Goal: Transaction & Acquisition: Purchase product/service

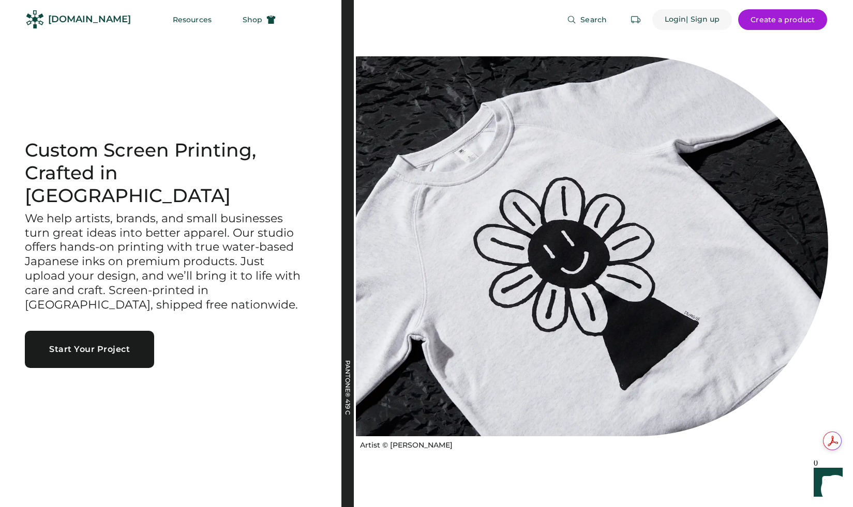
click at [673, 19] on div "Login" at bounding box center [676, 19] width 22 height 10
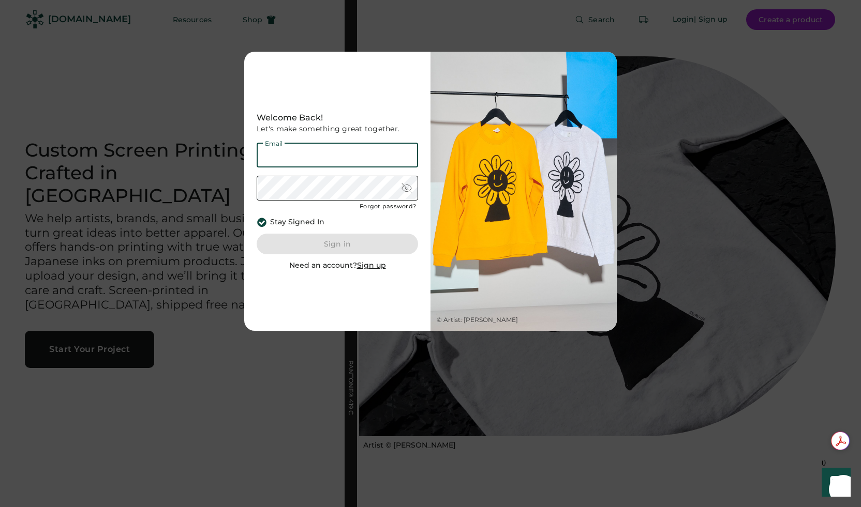
click at [367, 269] on u "Sign up" at bounding box center [371, 265] width 29 height 9
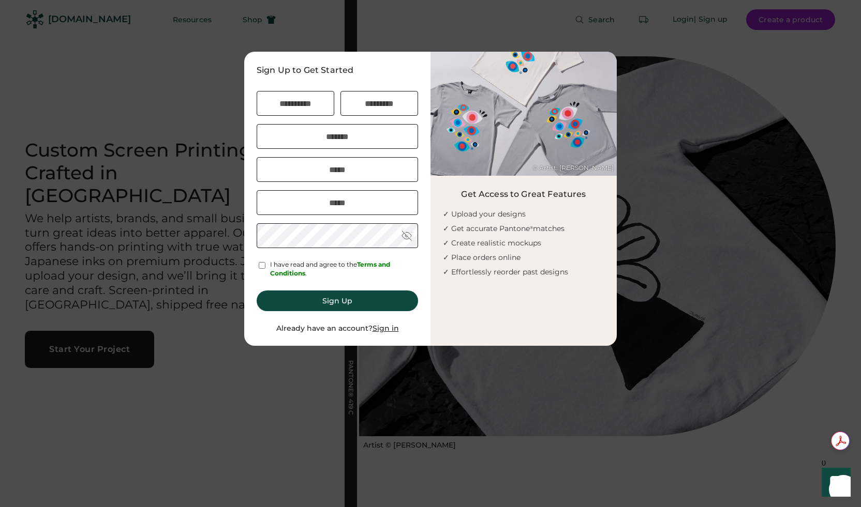
click at [273, 122] on div "Company" at bounding box center [280, 125] width 35 height 6
click at [277, 103] on input "input" at bounding box center [296, 103] width 78 height 25
type input "****"
type input "*****"
type input "******"
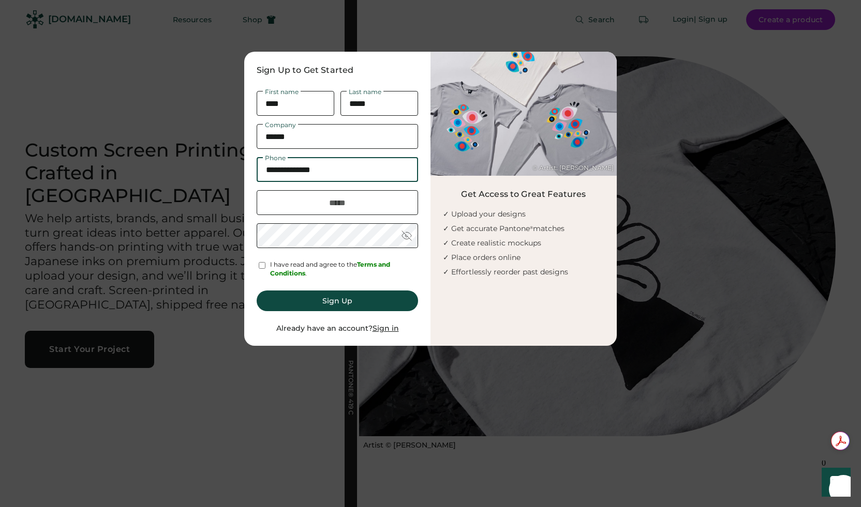
type input "**********"
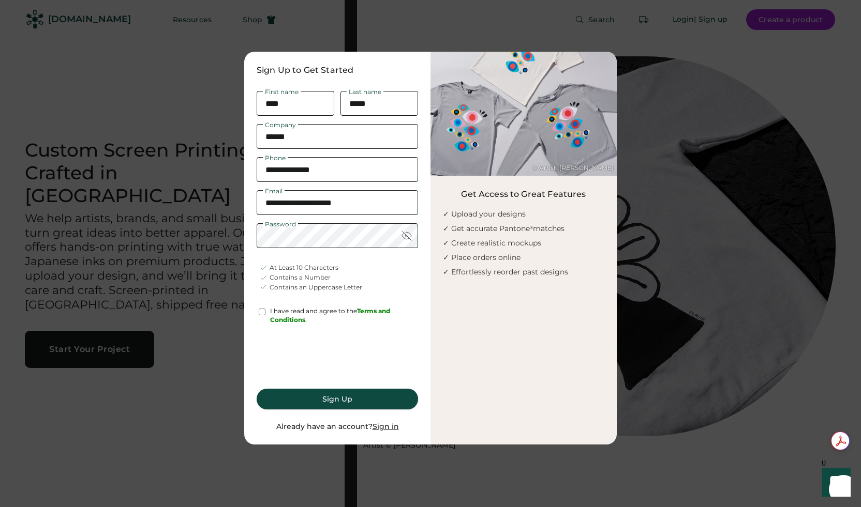
click at [327, 402] on button "Sign Up" at bounding box center [337, 399] width 161 height 21
click at [345, 398] on button "Sign Up" at bounding box center [337, 399] width 161 height 21
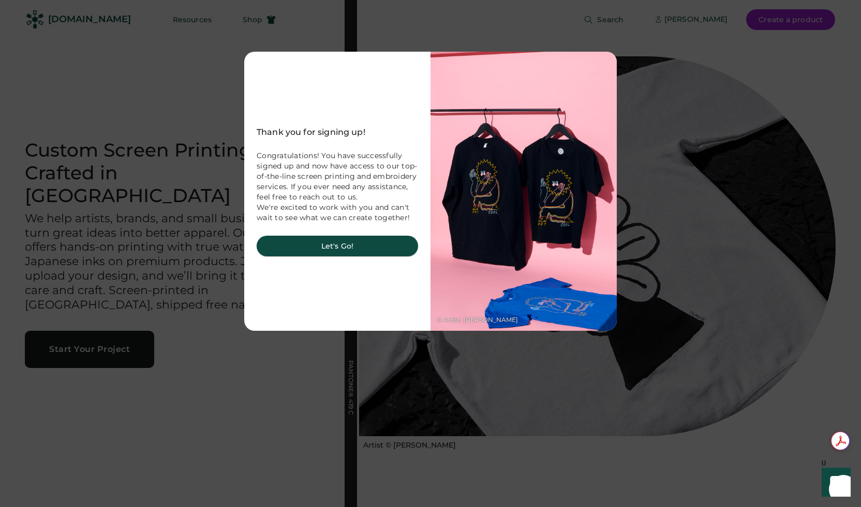
click at [338, 250] on button "Let's Go!" at bounding box center [337, 246] width 161 height 21
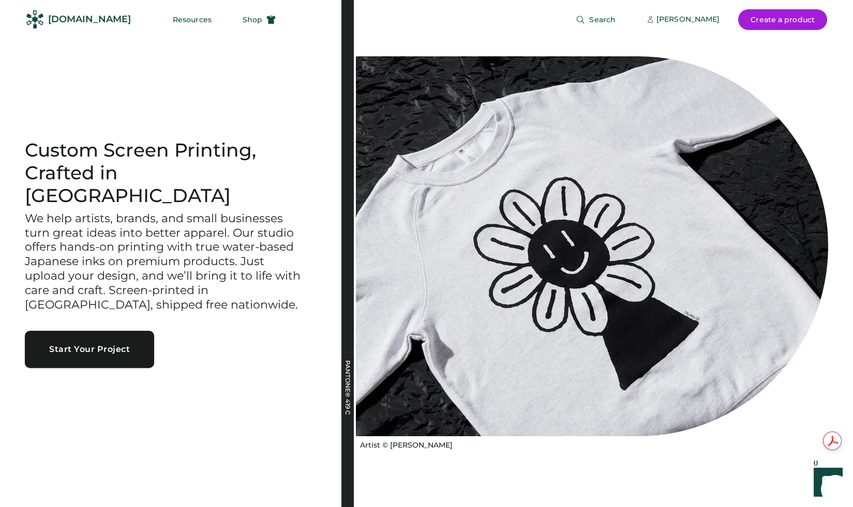
click at [82, 341] on button "Start Your Project" at bounding box center [89, 349] width 129 height 37
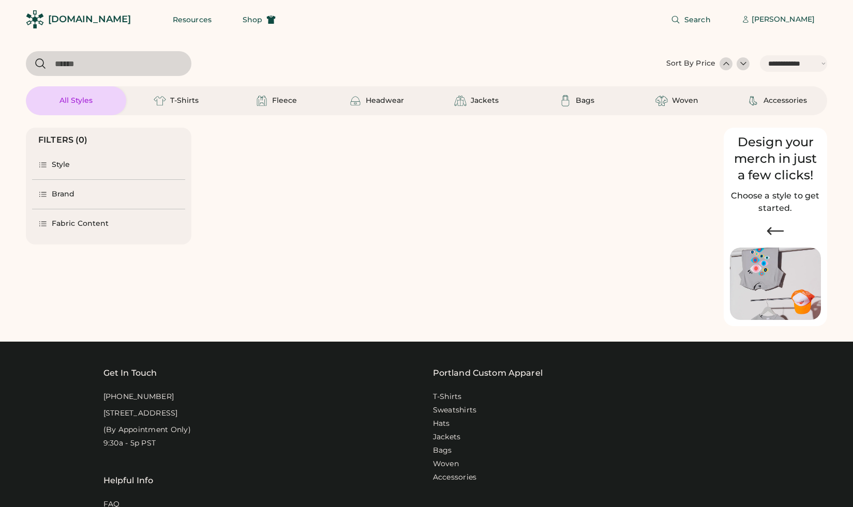
select select "*****"
select select "*"
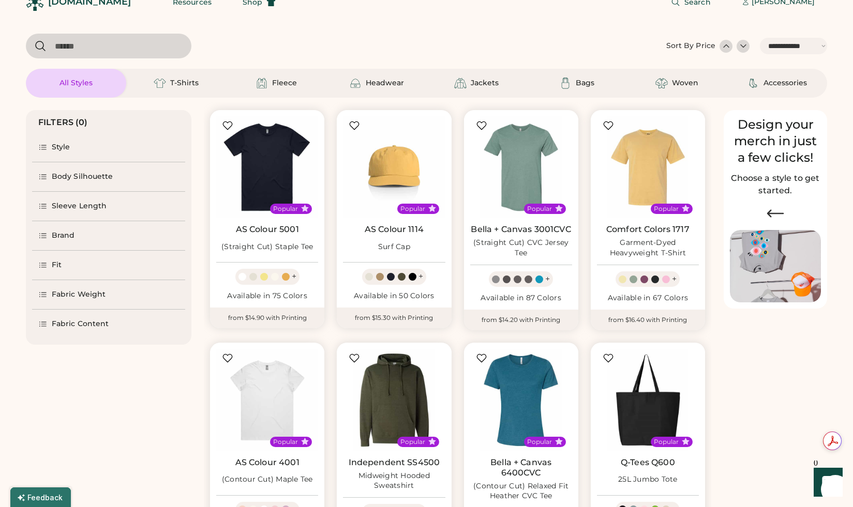
select select "*****"
select select "*"
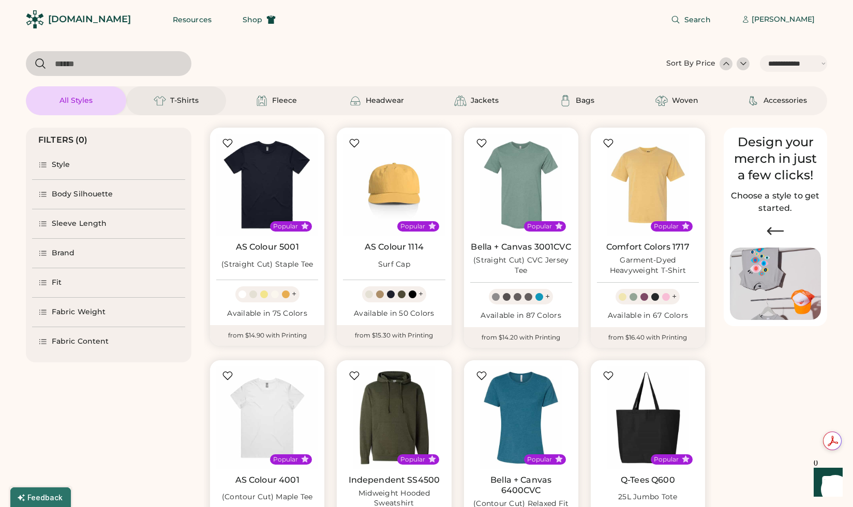
click at [173, 100] on div "T-Shirts" at bounding box center [184, 101] width 28 height 10
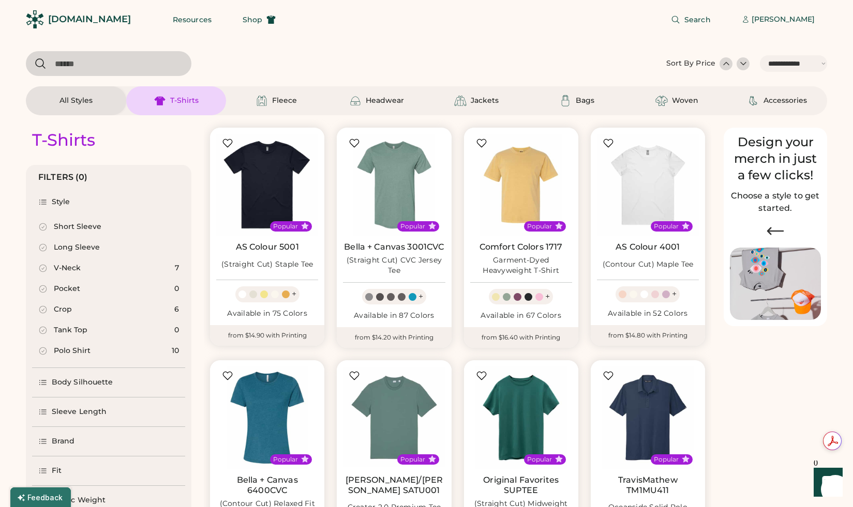
click at [84, 226] on div "Short Sleeve" at bounding box center [78, 227] width 48 height 10
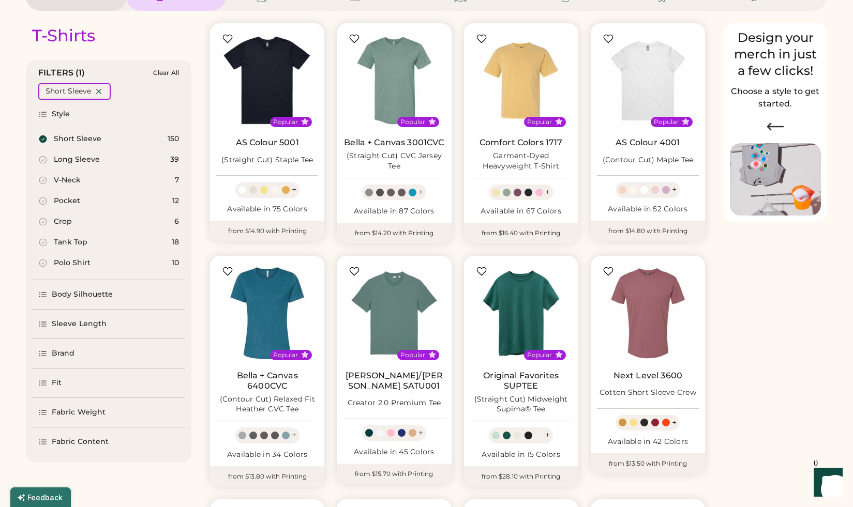
scroll to position [102, 0]
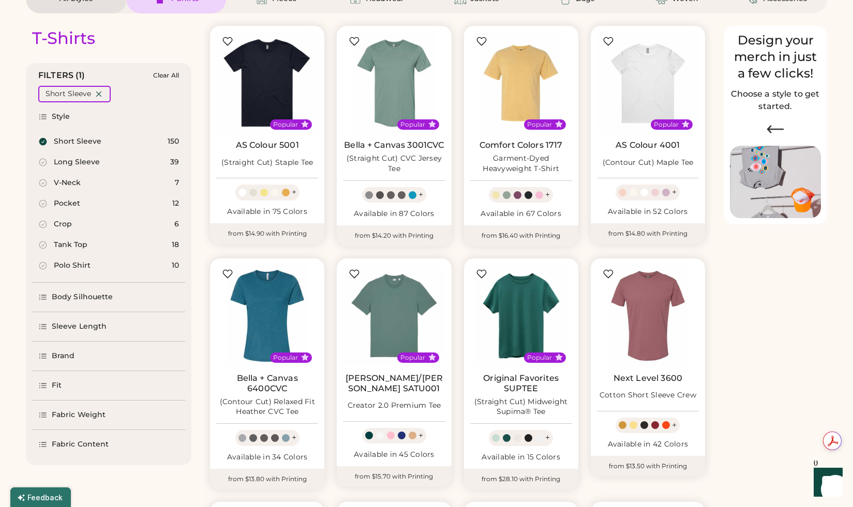
click at [701, 252] on div "Popular Next Level 3600 Cotton Short Sleeve Crew + Available in 42 Colors from …" at bounding box center [647, 371] width 127 height 243
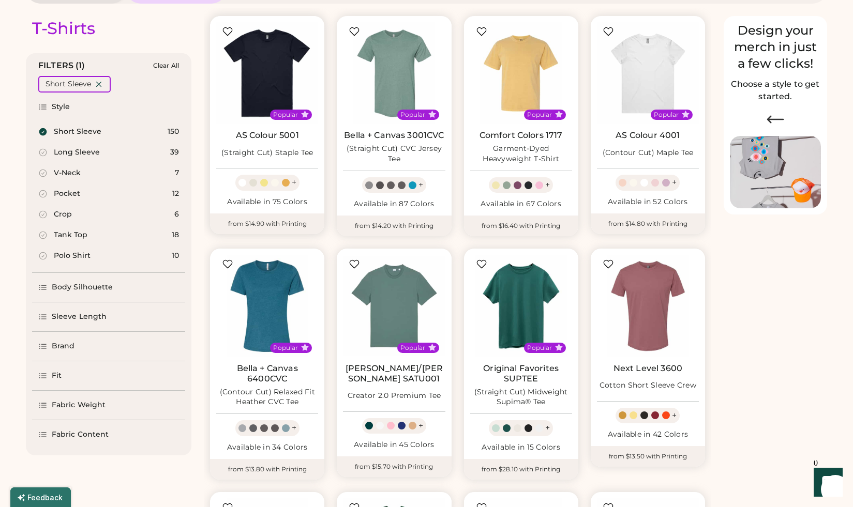
scroll to position [137, 0]
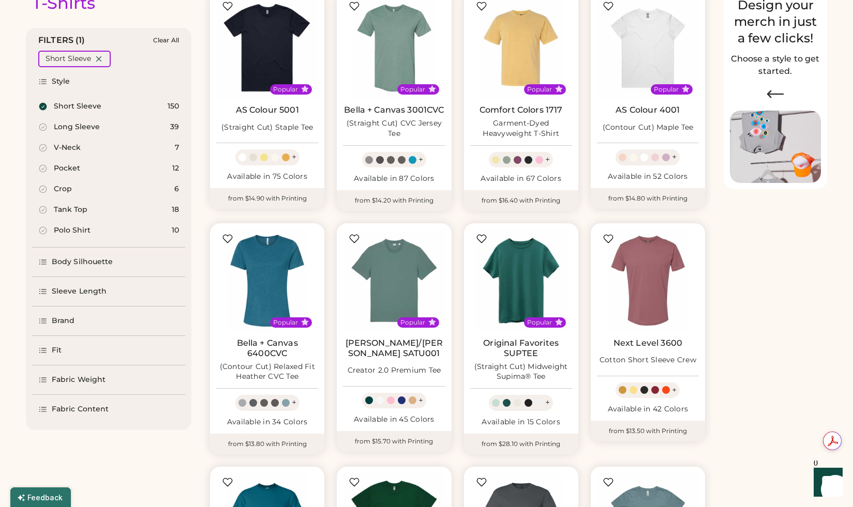
click at [59, 313] on div "Brand" at bounding box center [108, 321] width 153 height 29
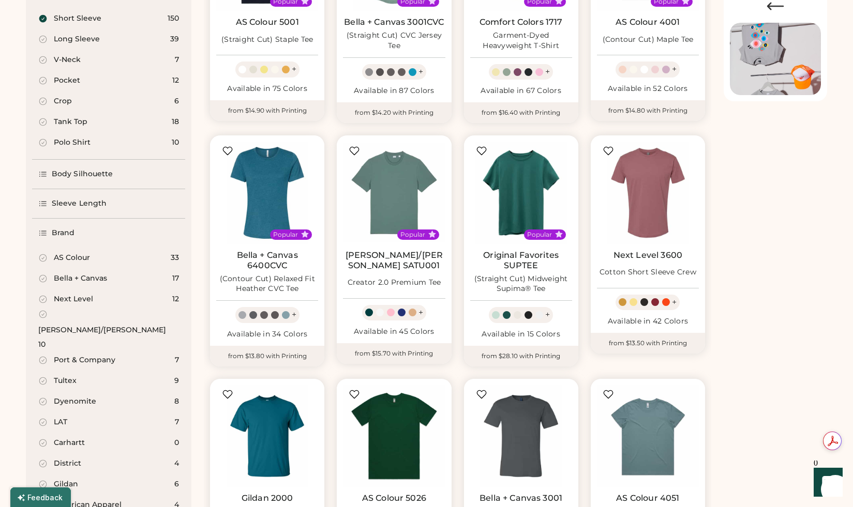
scroll to position [257, 0]
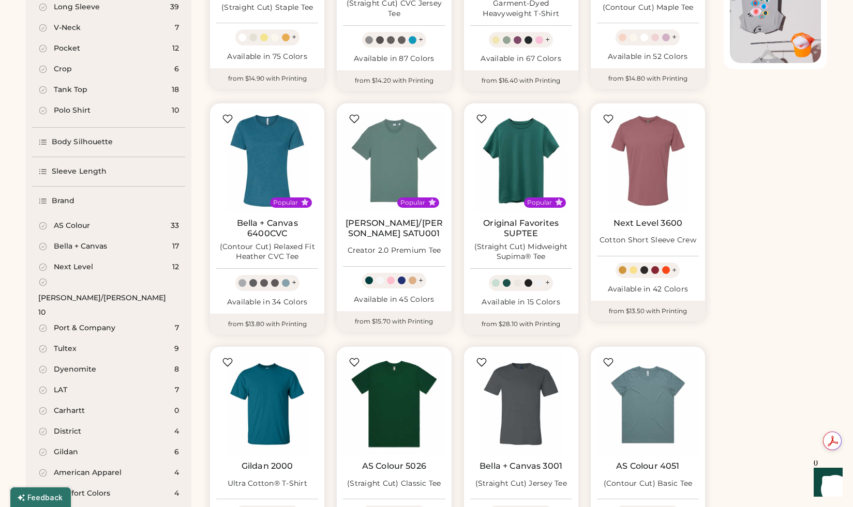
click at [94, 293] on div "[PERSON_NAME]/[PERSON_NAME]" at bounding box center [102, 298] width 128 height 10
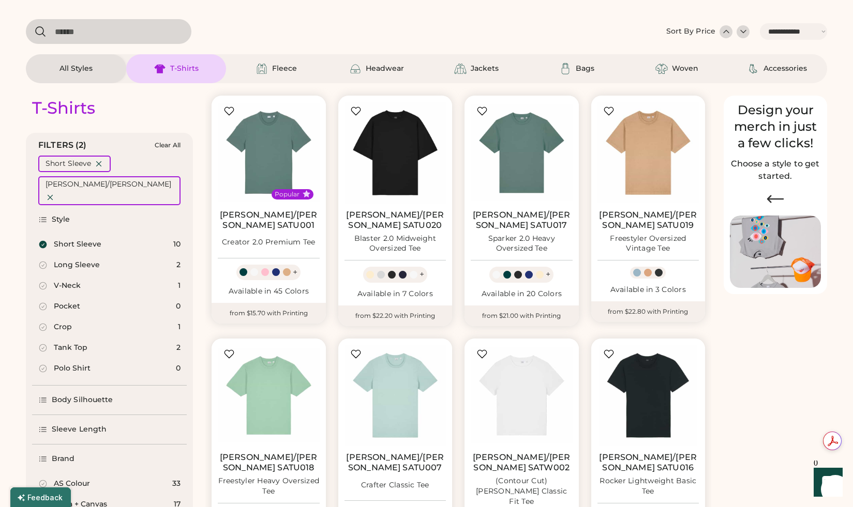
scroll to position [158, 0]
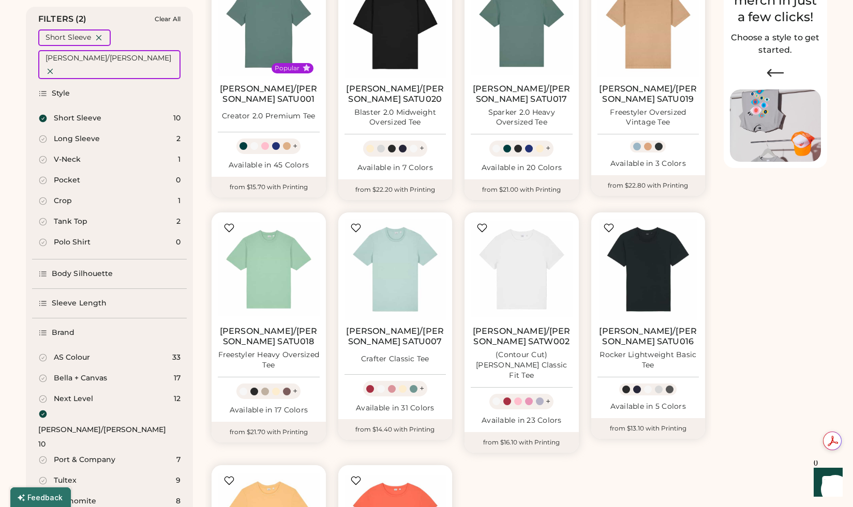
click at [42, 411] on icon at bounding box center [43, 415] width 8 height 8
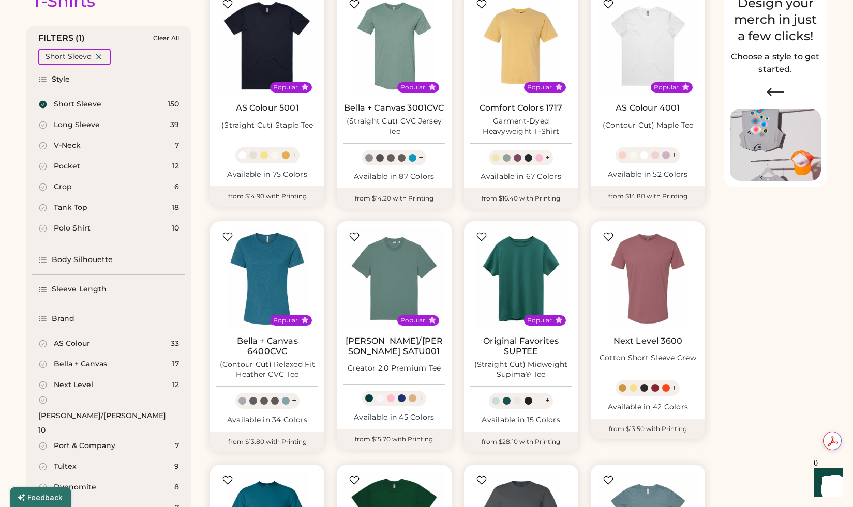
scroll to position [137, 0]
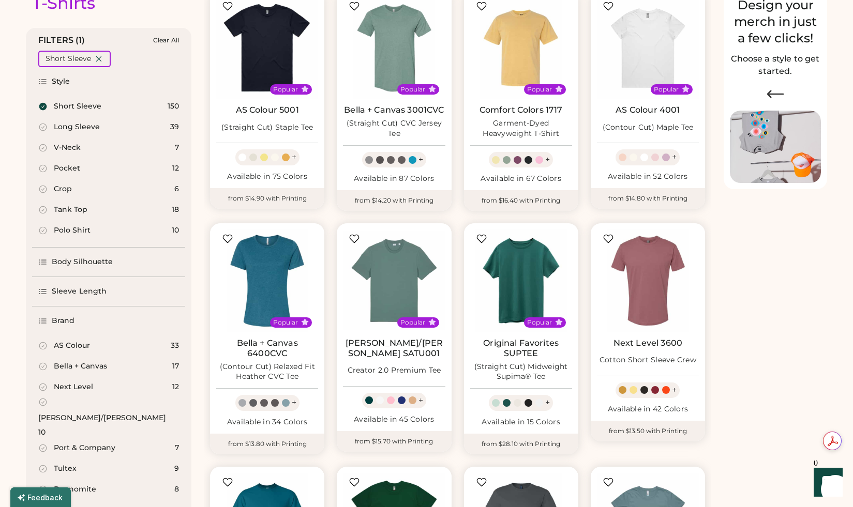
click at [85, 364] on div "Bella + Canvas" at bounding box center [80, 366] width 53 height 10
select select "*"
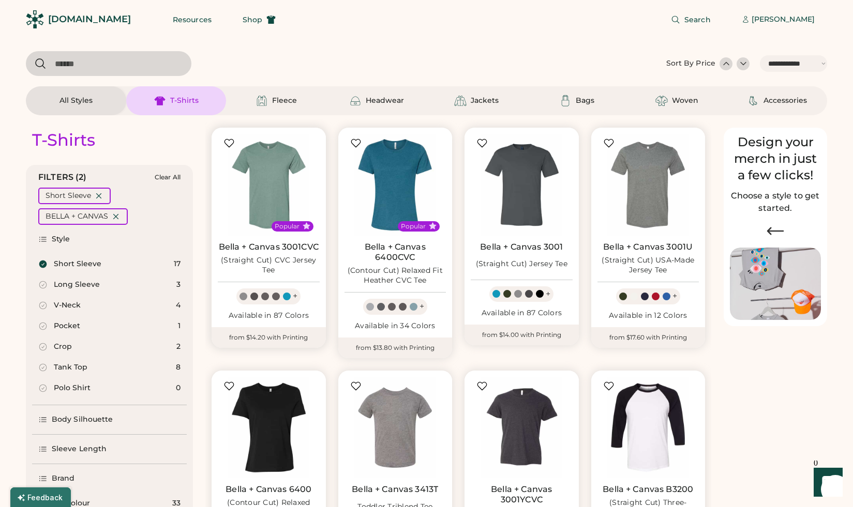
click at [280, 248] on link "Bella + Canvas 3001CVC" at bounding box center [269, 247] width 100 height 10
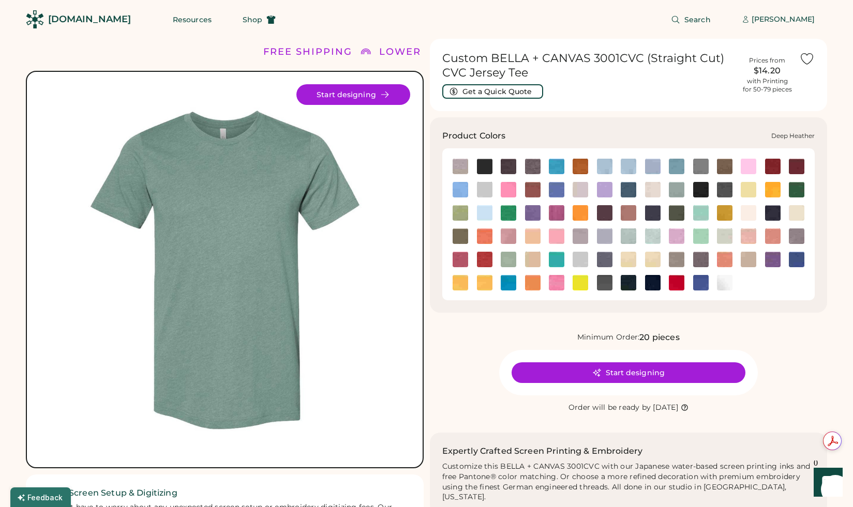
click at [535, 168] on img at bounding box center [533, 167] width 16 height 16
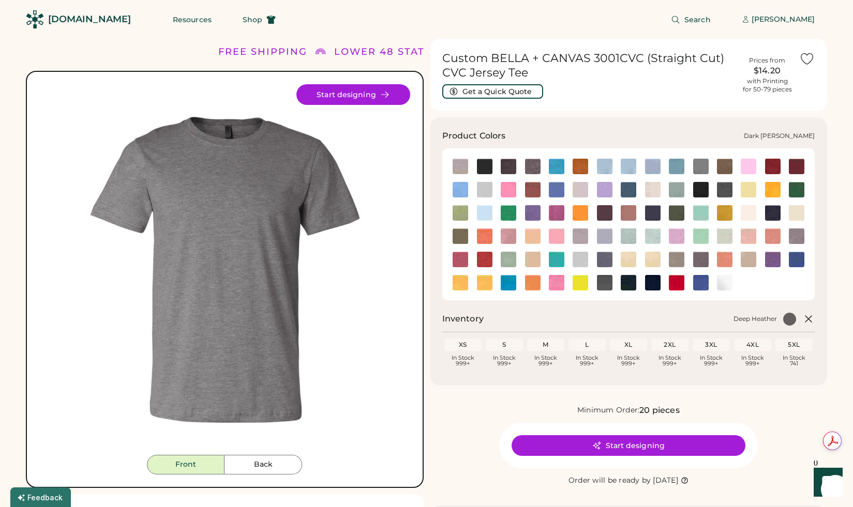
click at [504, 168] on img at bounding box center [509, 167] width 16 height 16
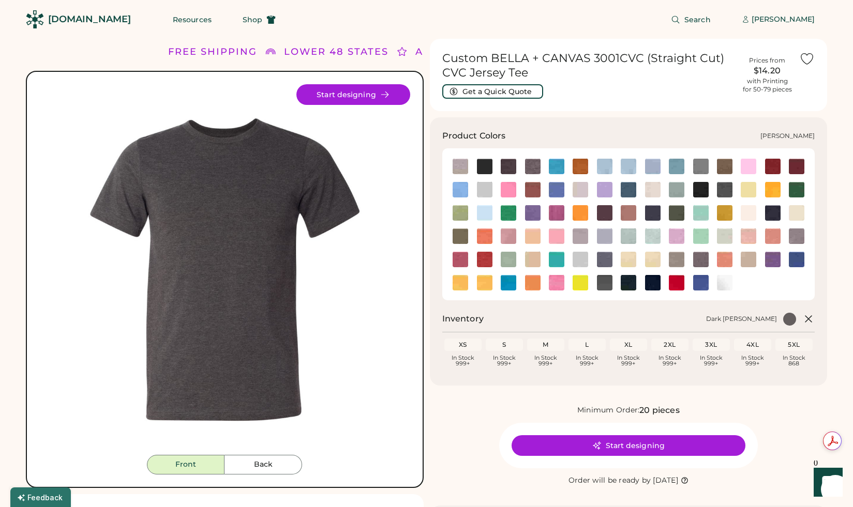
click at [484, 168] on img at bounding box center [485, 167] width 16 height 16
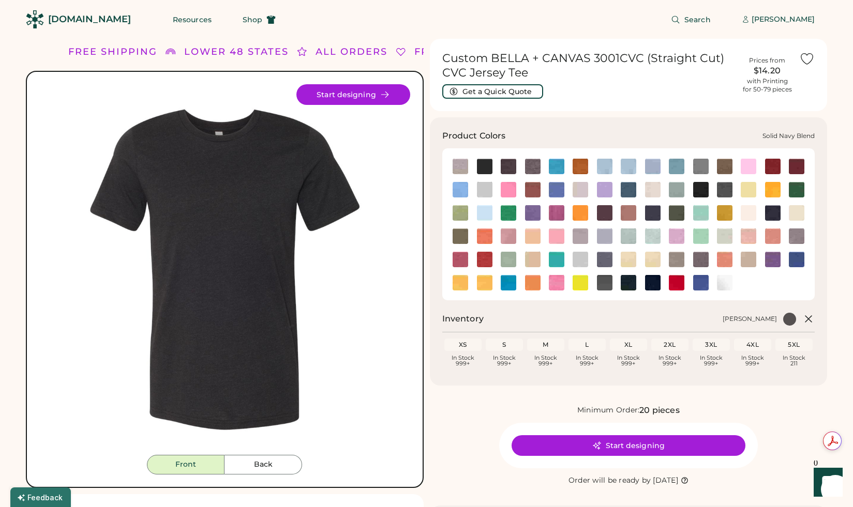
click at [655, 283] on img at bounding box center [653, 283] width 16 height 16
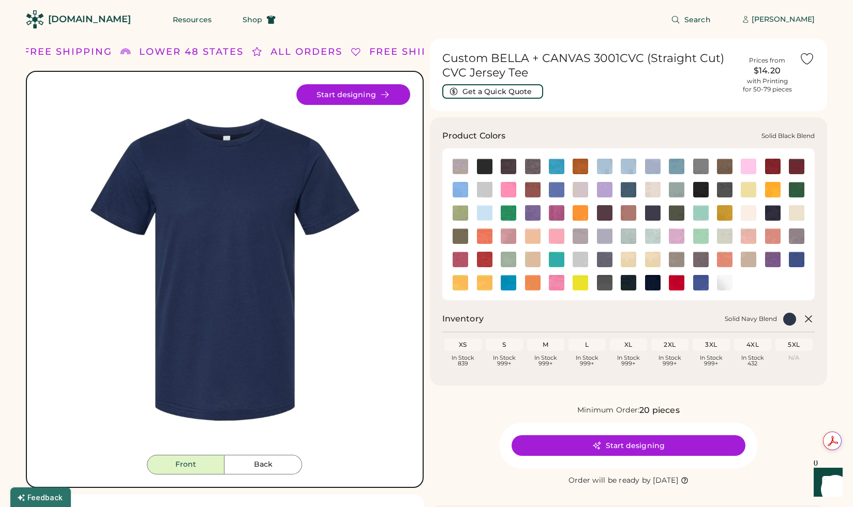
click at [626, 285] on img at bounding box center [629, 283] width 16 height 16
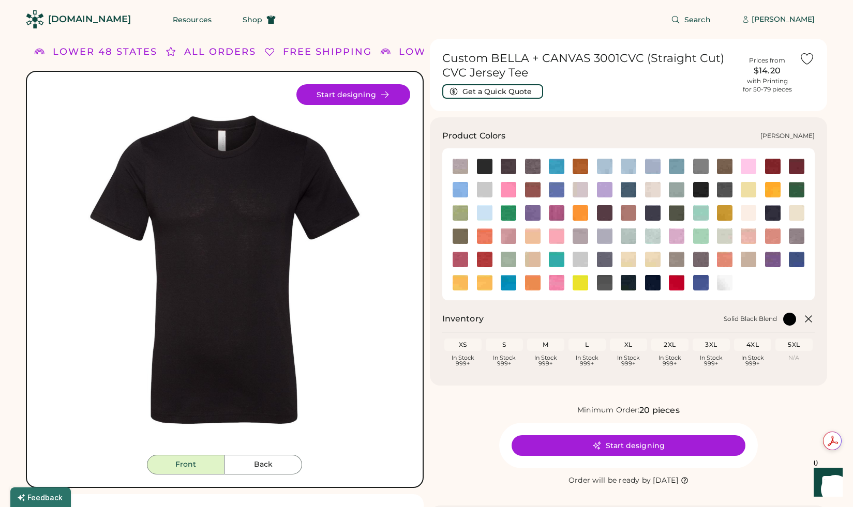
click at [486, 169] on img at bounding box center [485, 167] width 16 height 16
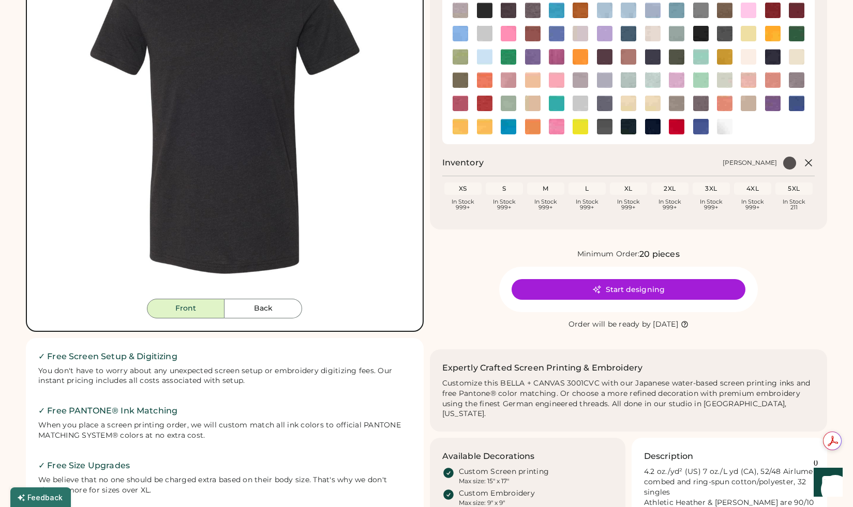
scroll to position [154, 0]
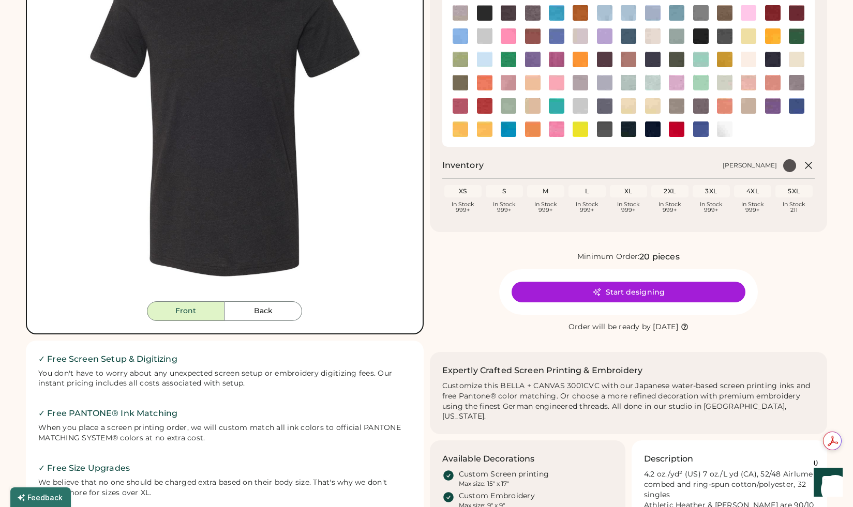
click at [688, 328] on icon at bounding box center [685, 327] width 8 height 8
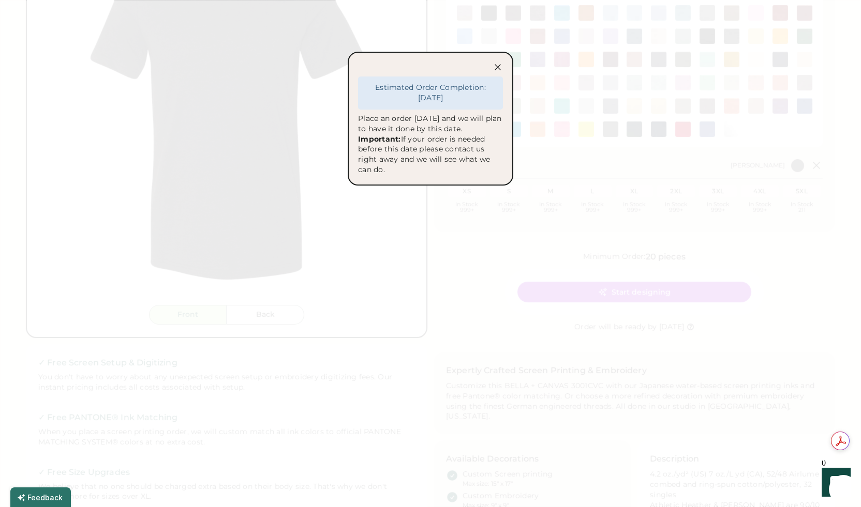
click at [494, 67] on icon at bounding box center [497, 67] width 10 height 10
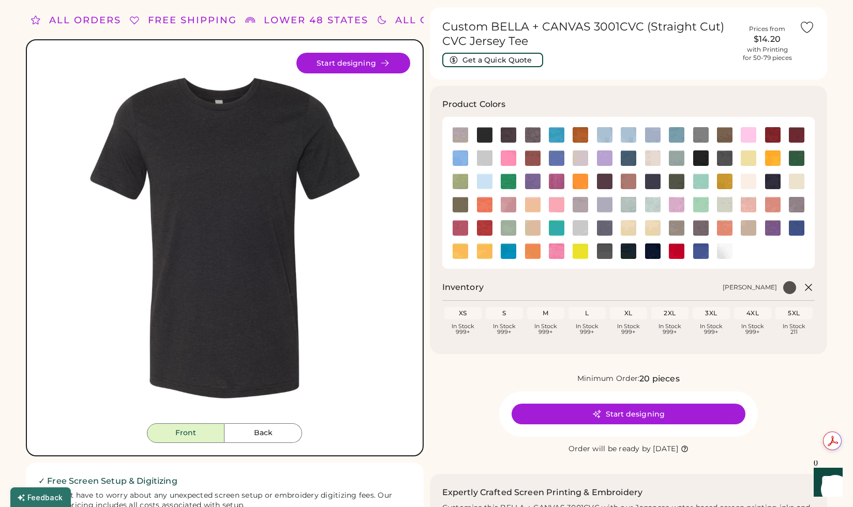
scroll to position [33, 0]
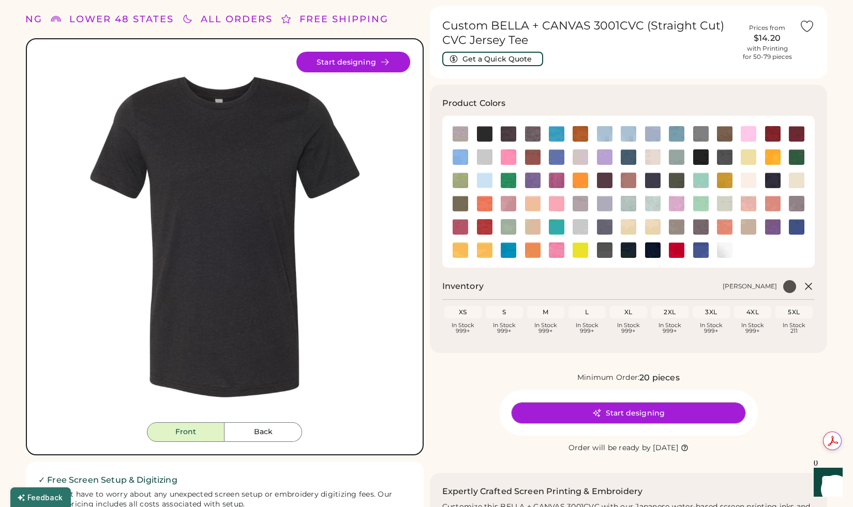
click at [637, 414] on button "Start designing" at bounding box center [628, 413] width 234 height 21
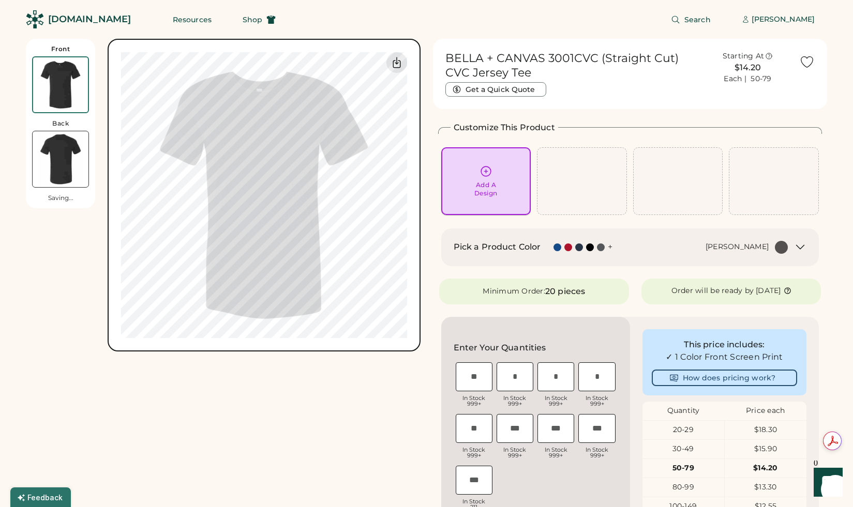
click at [485, 175] on icon at bounding box center [486, 172] width 10 height 10
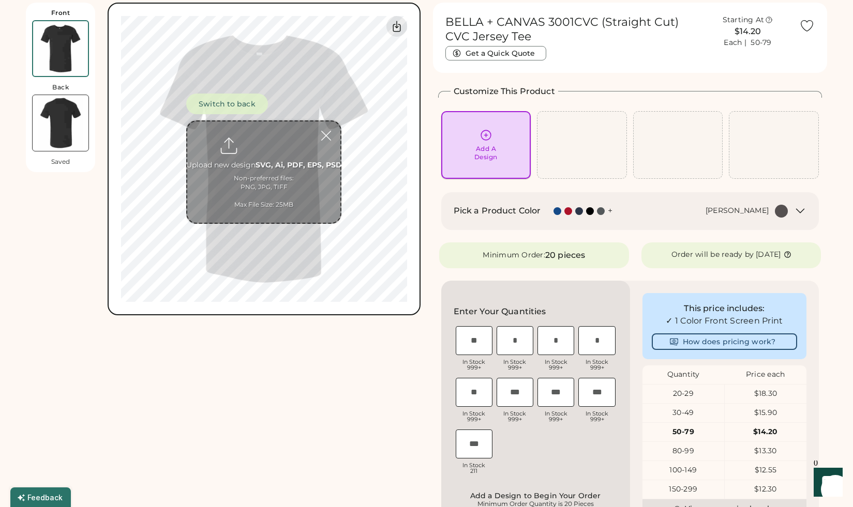
scroll to position [39, 0]
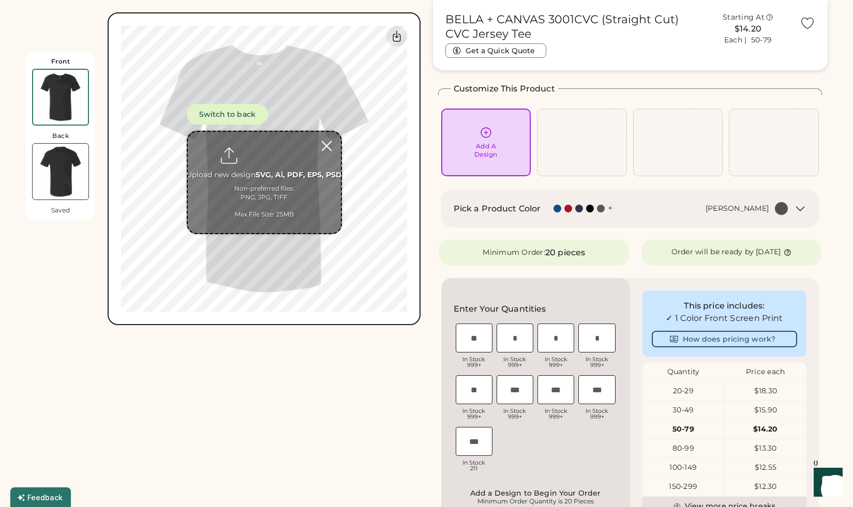
click at [327, 144] on div at bounding box center [327, 146] width 18 height 18
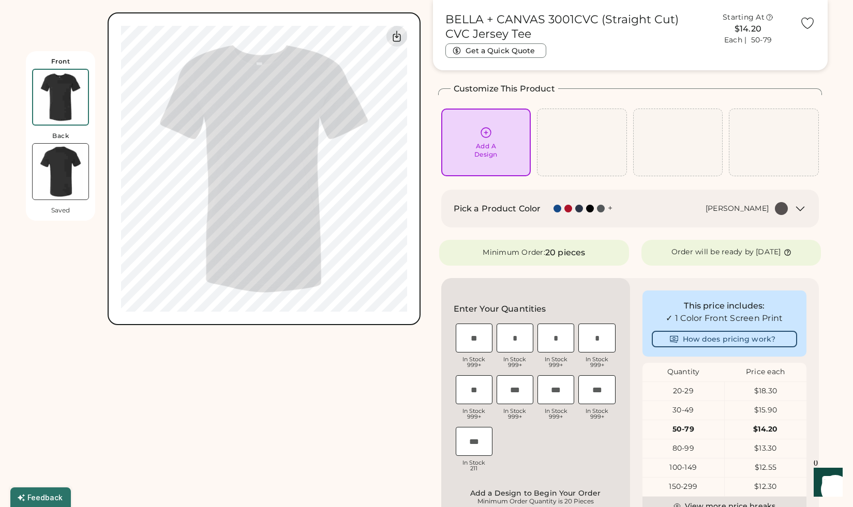
click at [364, 376] on div "Front Back Saved Switch to back Upload new design SVG, Ai, PDF, EPS, PSD Non-pr…" at bounding box center [223, 439] width 395 height 878
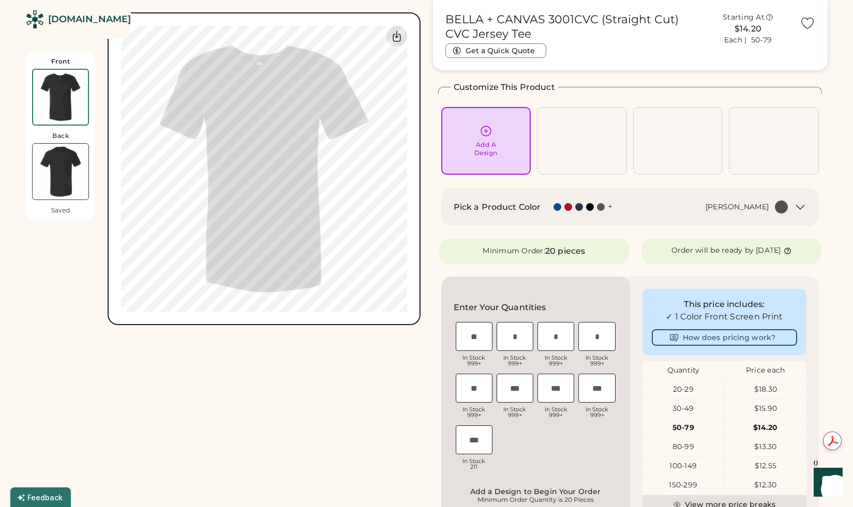
scroll to position [0, 0]
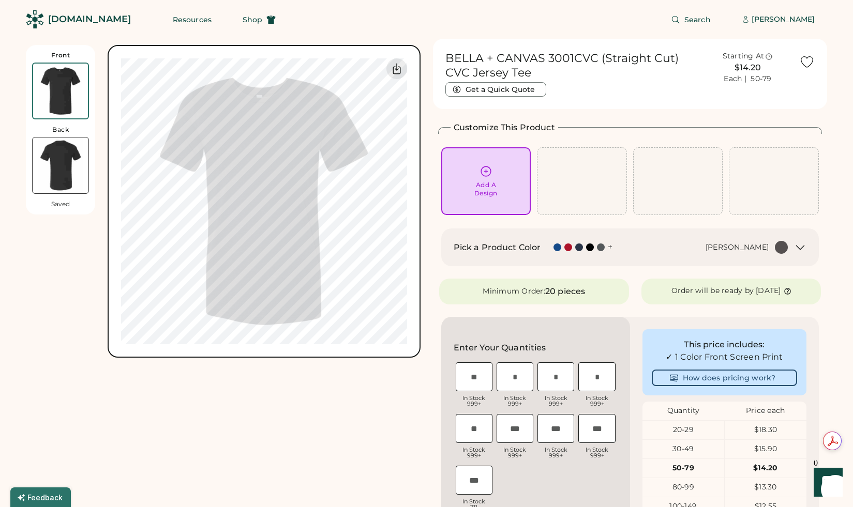
click at [494, 177] on div "Add A Design" at bounding box center [486, 181] width 76 height 33
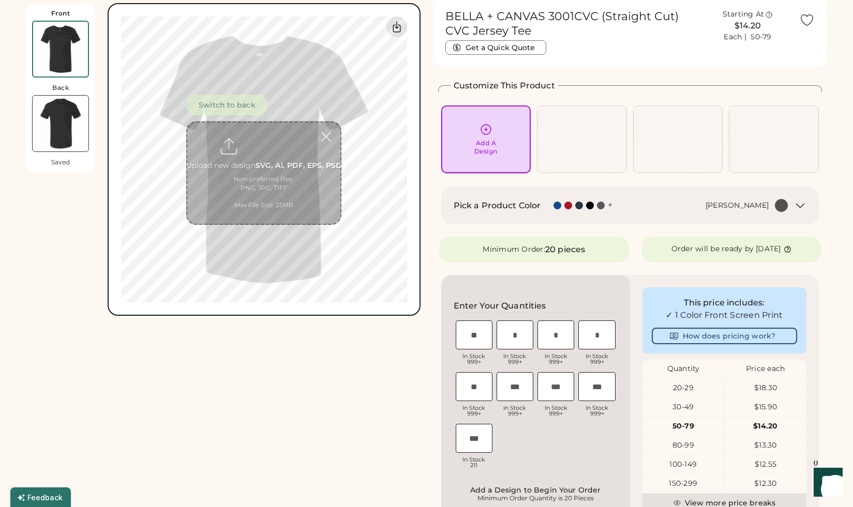
scroll to position [45, 0]
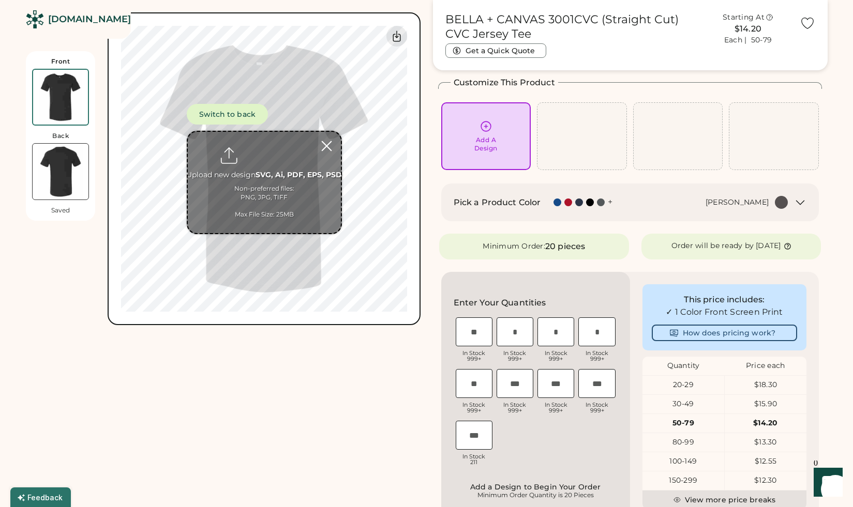
click at [319, 145] on div at bounding box center [327, 146] width 18 height 18
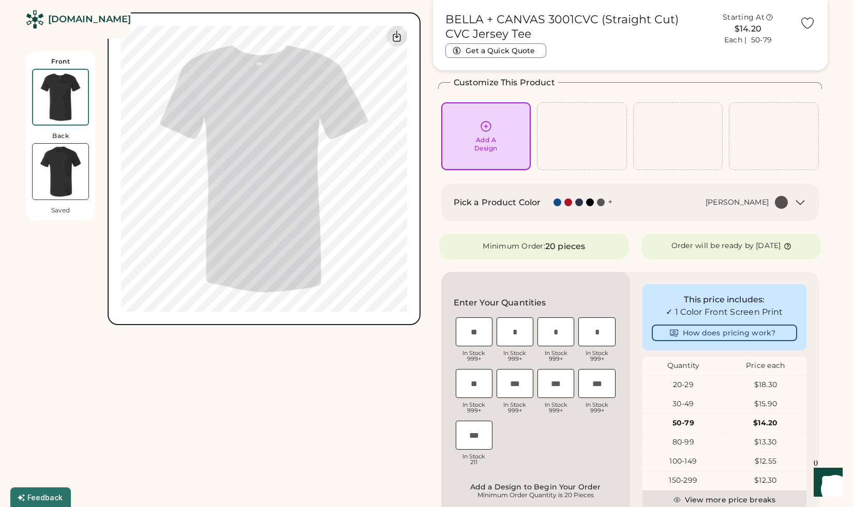
click at [485, 129] on icon at bounding box center [485, 126] width 13 height 13
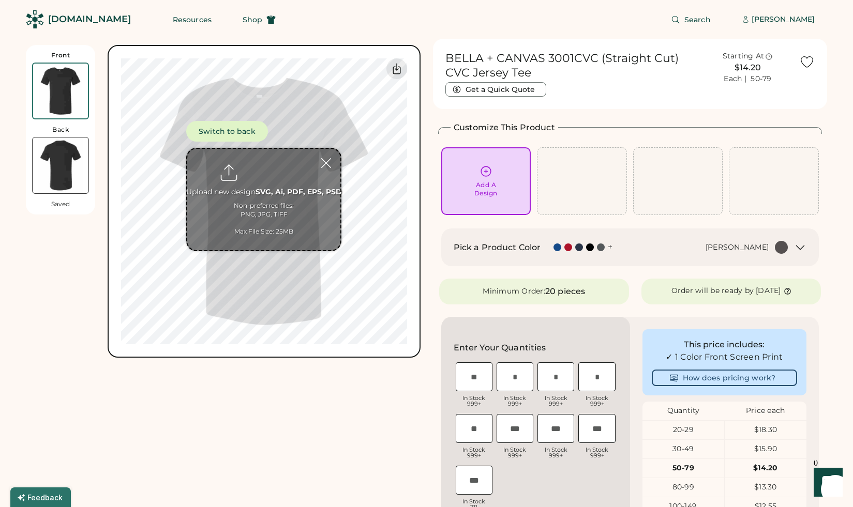
scroll to position [0, 0]
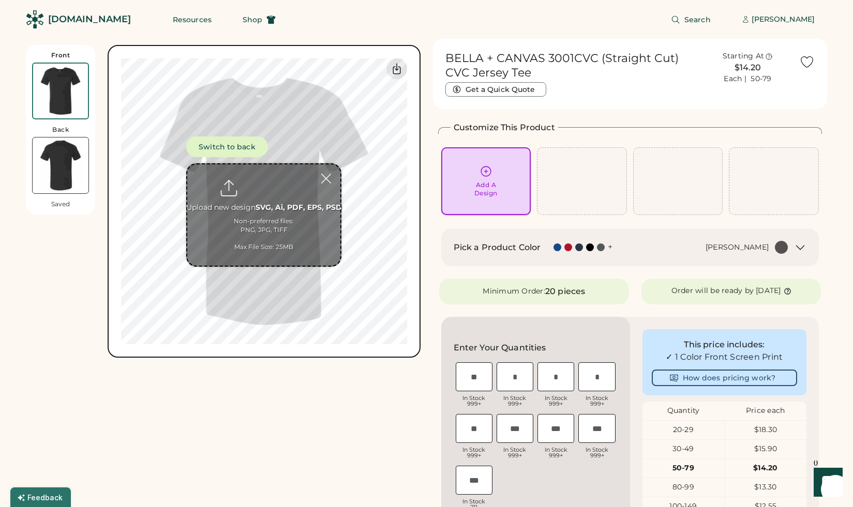
click at [486, 169] on icon at bounding box center [485, 171] width 13 height 13
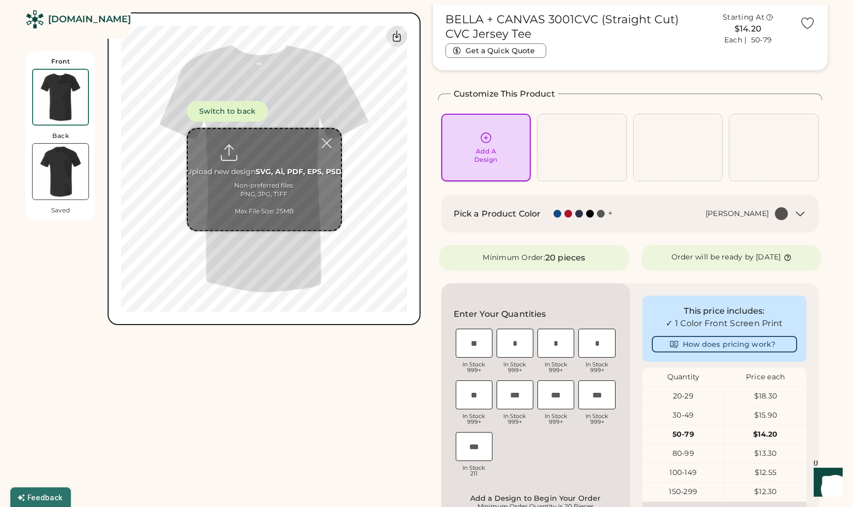
scroll to position [45, 0]
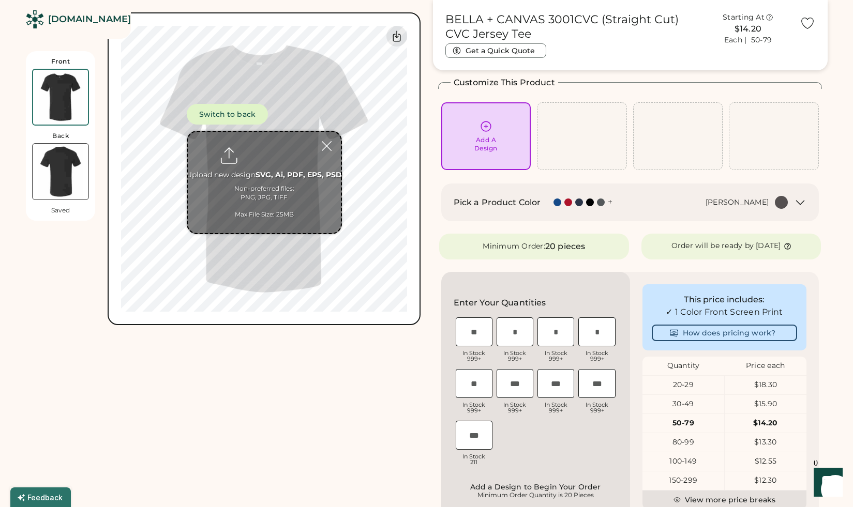
click at [264, 162] on input "file" at bounding box center [264, 182] width 153 height 101
type input "**********"
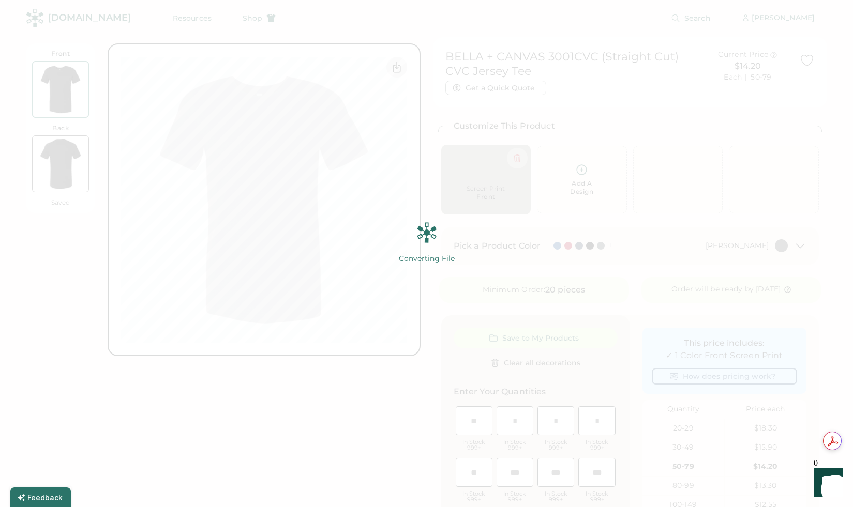
scroll to position [2, 0]
click at [141, 422] on img at bounding box center [426, 253] width 853 height 507
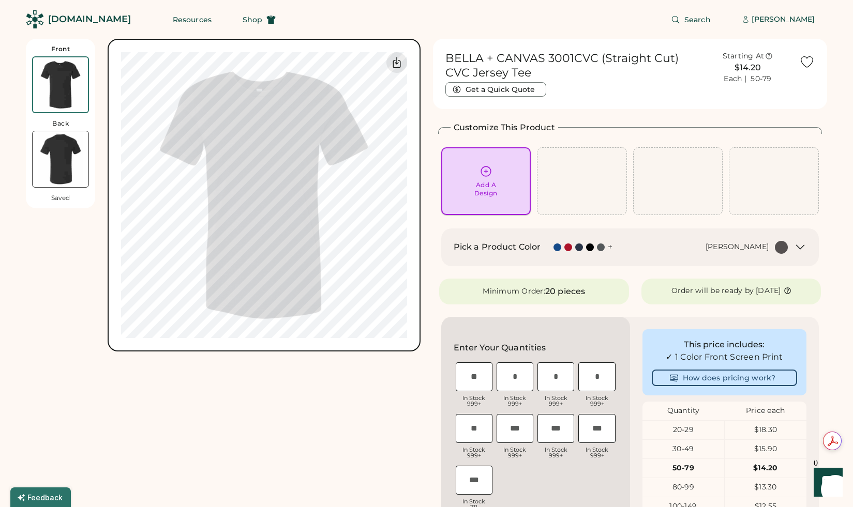
click at [501, 157] on div "Add A Design" at bounding box center [486, 181] width 90 height 68
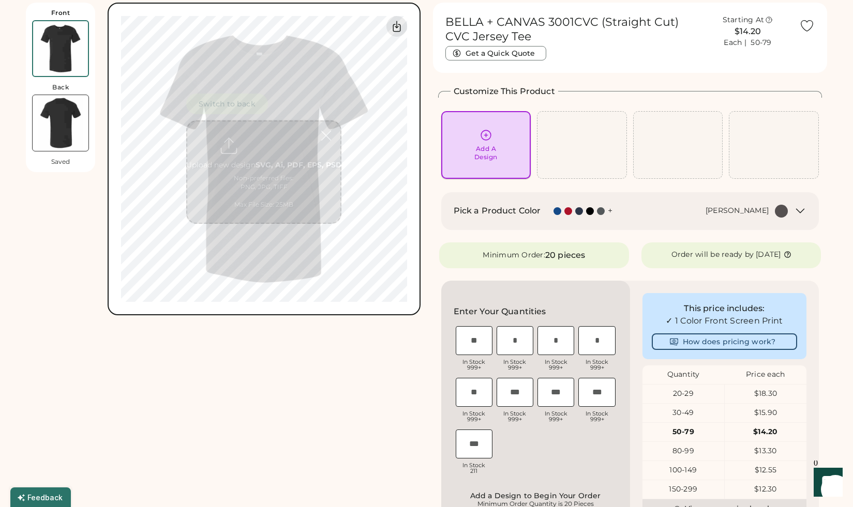
scroll to position [39, 0]
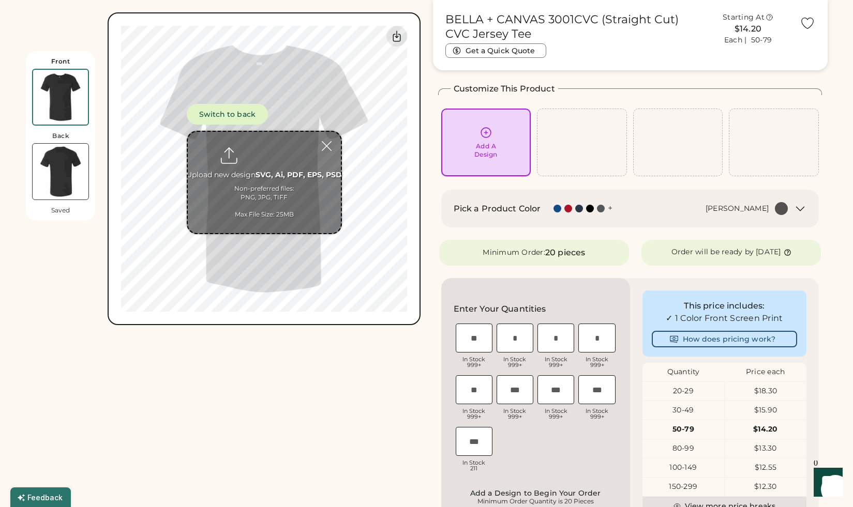
click at [549, 148] on div "Add A Design" at bounding box center [582, 143] width 90 height 68
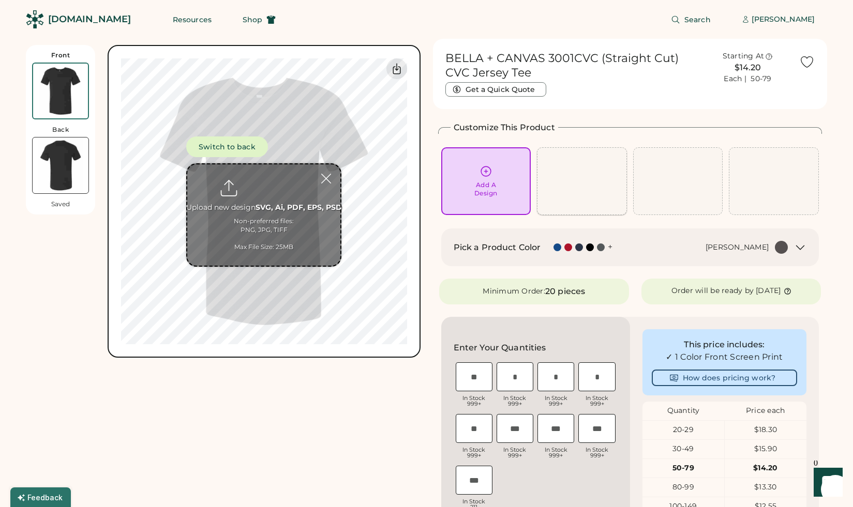
scroll to position [0, 0]
click at [491, 171] on icon at bounding box center [486, 172] width 10 height 10
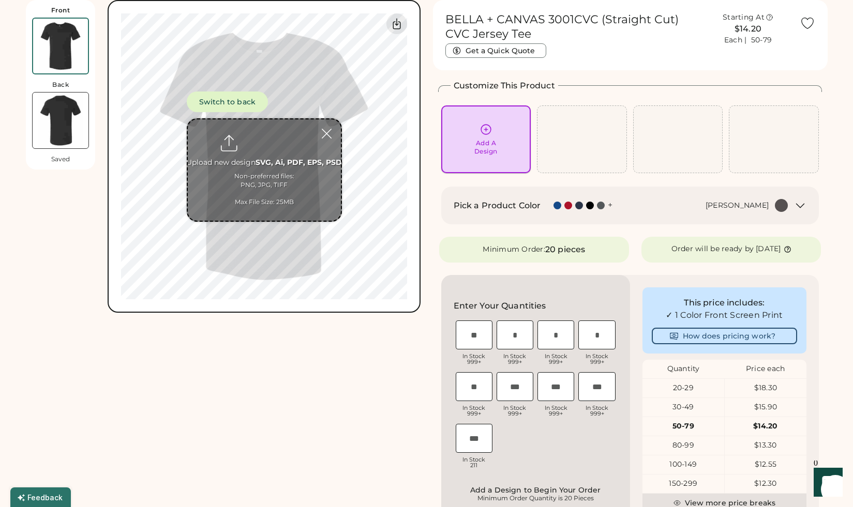
scroll to position [45, 0]
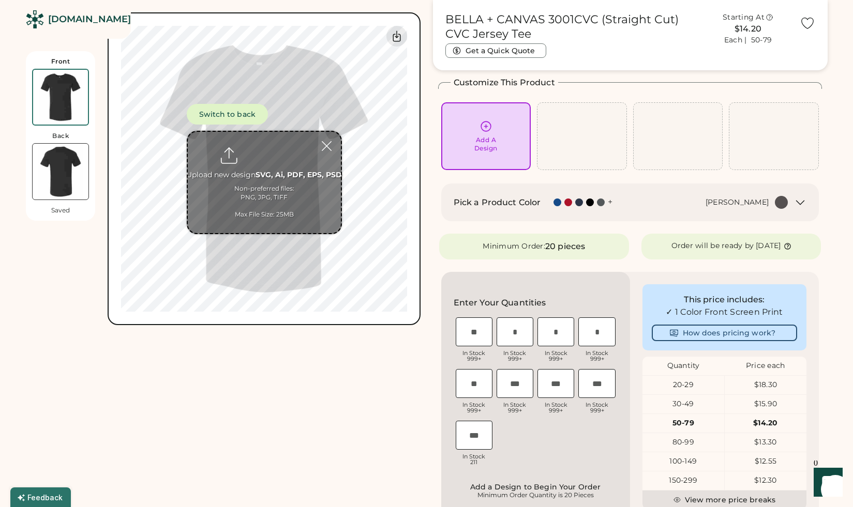
click at [269, 175] on input "file" at bounding box center [264, 182] width 153 height 101
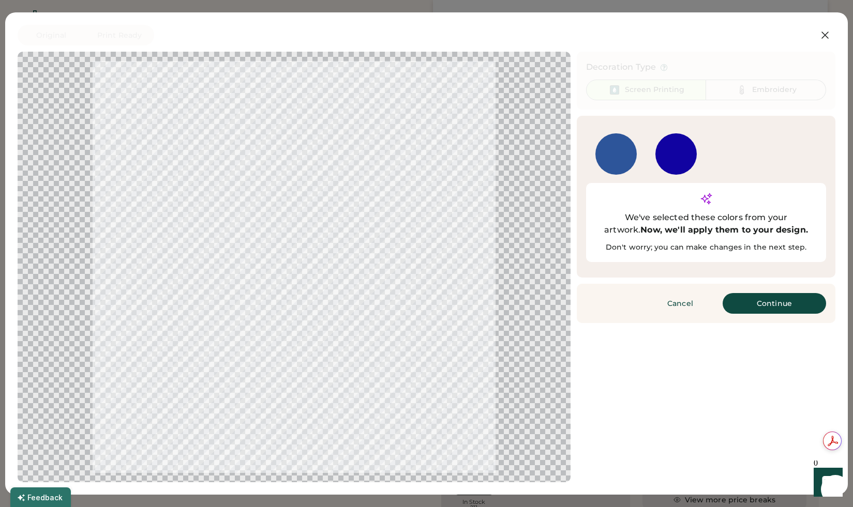
click at [333, 401] on div at bounding box center [294, 267] width 534 height 412
click at [360, 189] on div at bounding box center [294, 267] width 534 height 412
click at [760, 293] on button "Continue" at bounding box center [773, 303] width 103 height 21
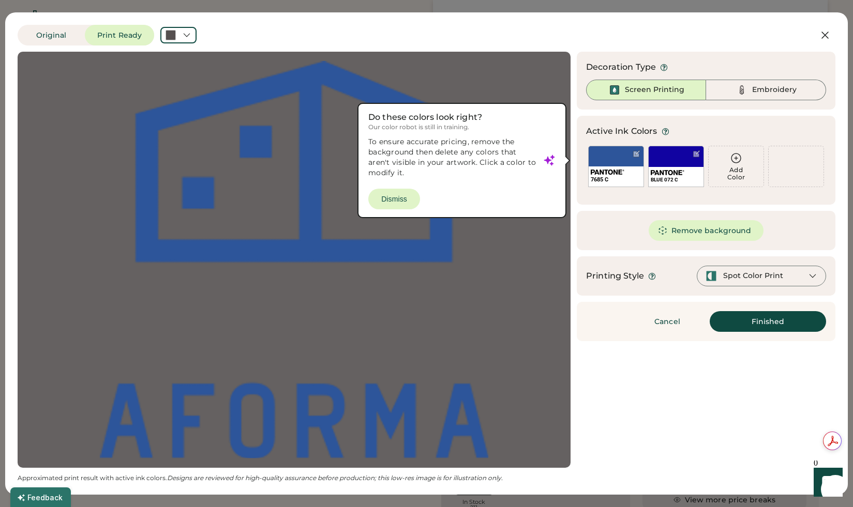
click at [459, 297] on div at bounding box center [294, 260] width 534 height 398
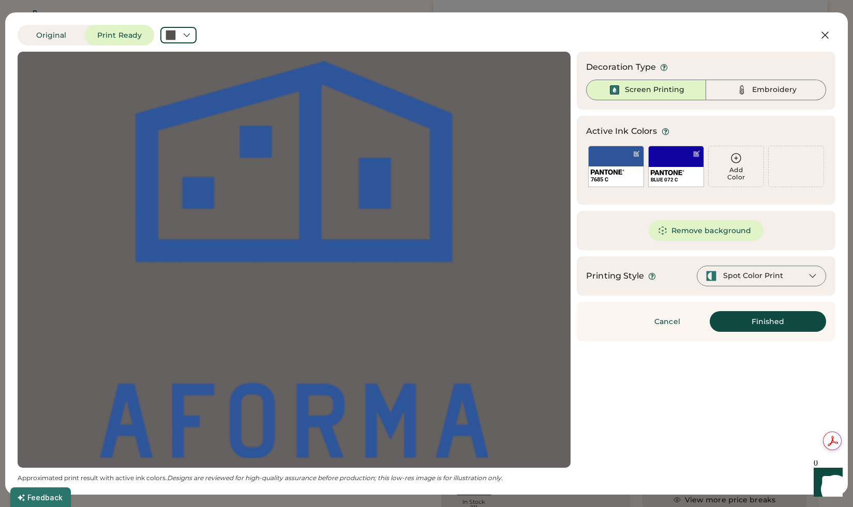
scroll to position [0, 0]
click at [820, 35] on icon at bounding box center [825, 35] width 12 height 12
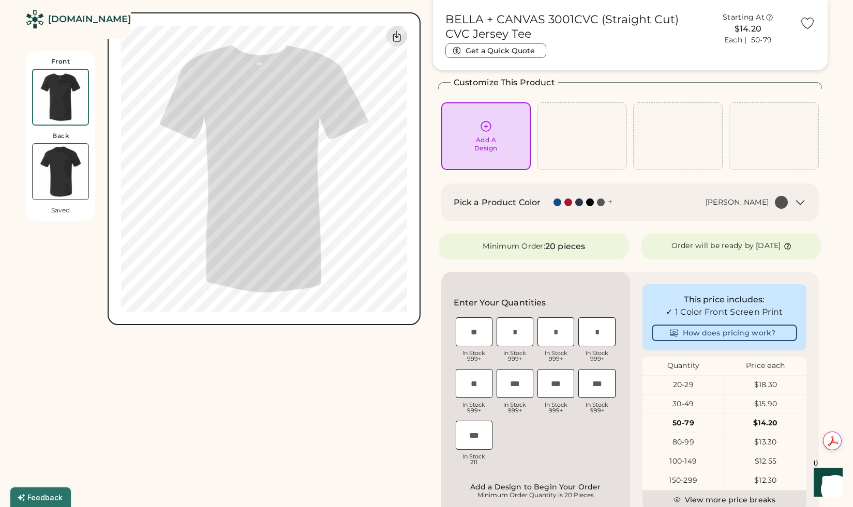
click at [341, 402] on div "Front Back Saved Switch to back Upload new design SVG, Ai, PDF, EPS, PSD Non-pr…" at bounding box center [223, 433] width 395 height 878
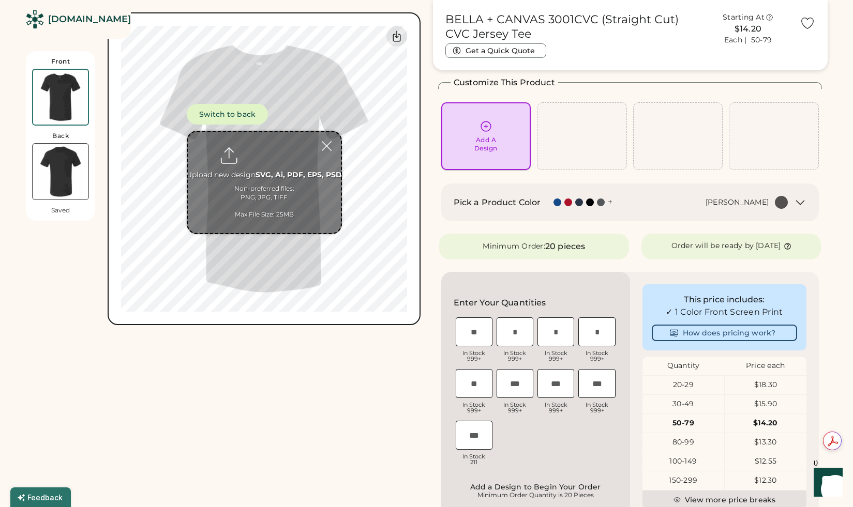
click at [505, 114] on div "Add A Design" at bounding box center [486, 136] width 90 height 68
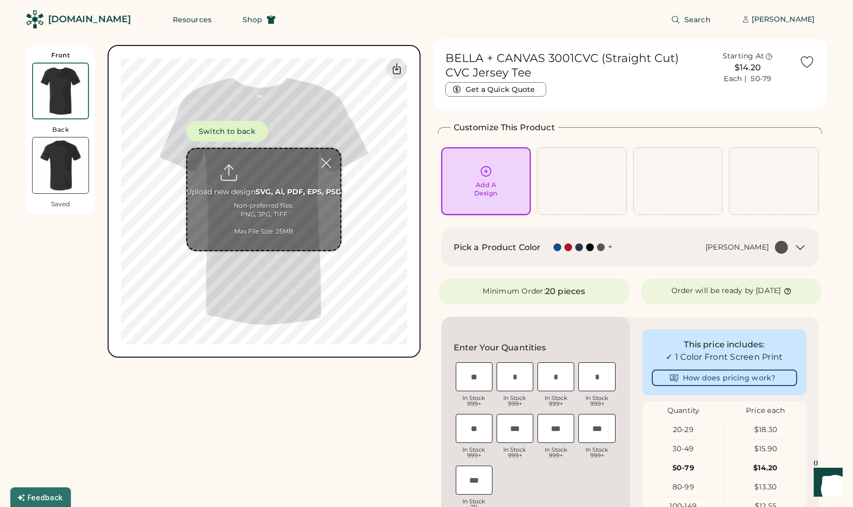
click at [491, 127] on h2 "Customize This Product" at bounding box center [504, 128] width 101 height 12
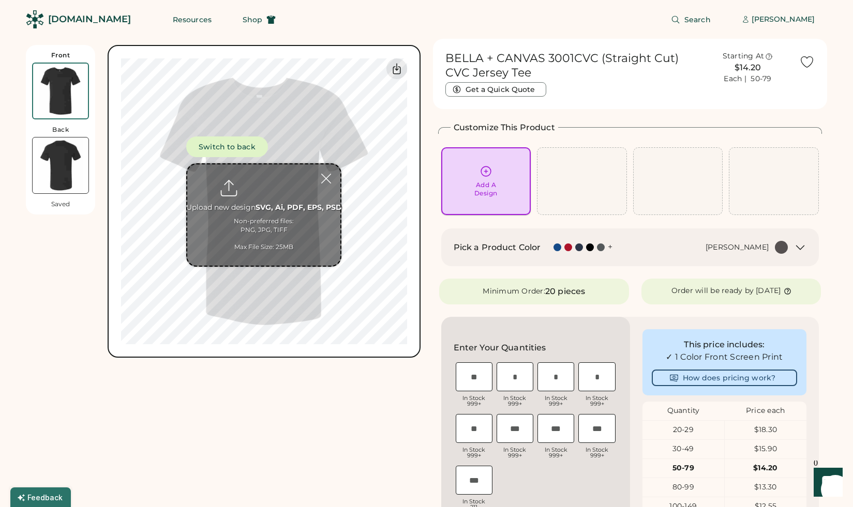
click at [482, 180] on div "Add A Design" at bounding box center [486, 181] width 76 height 33
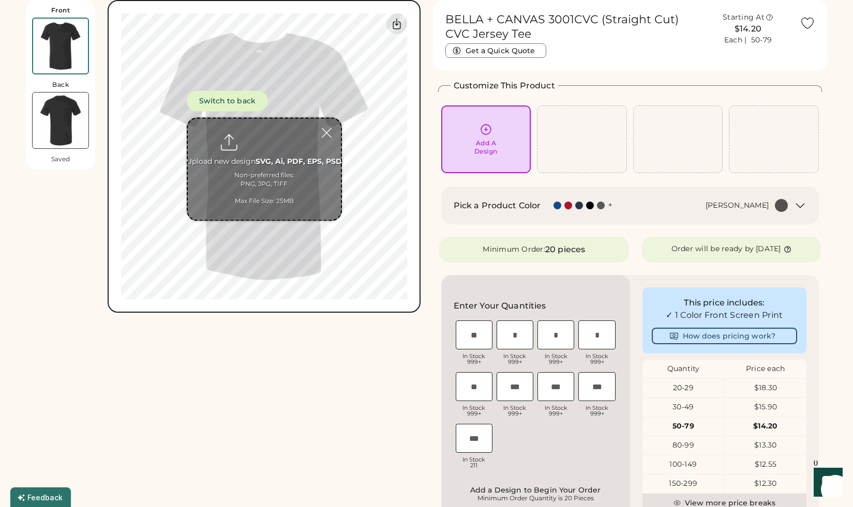
scroll to position [45, 0]
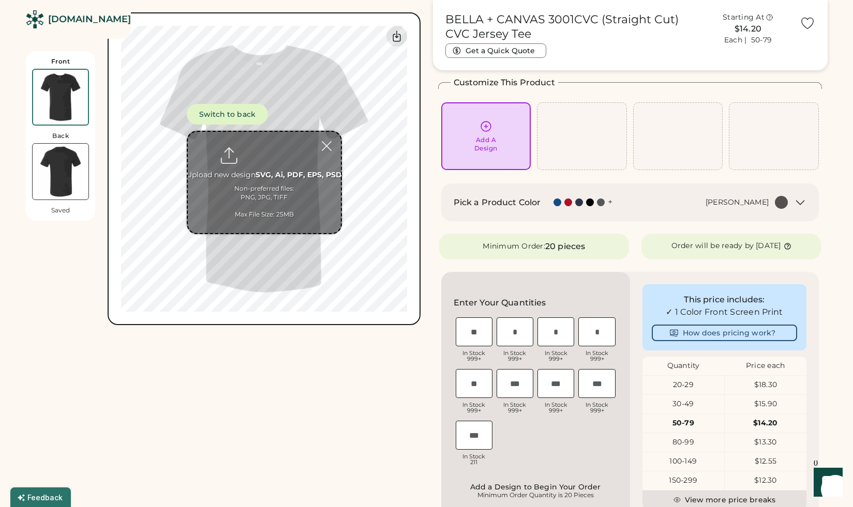
click at [269, 172] on input "file" at bounding box center [264, 182] width 153 height 101
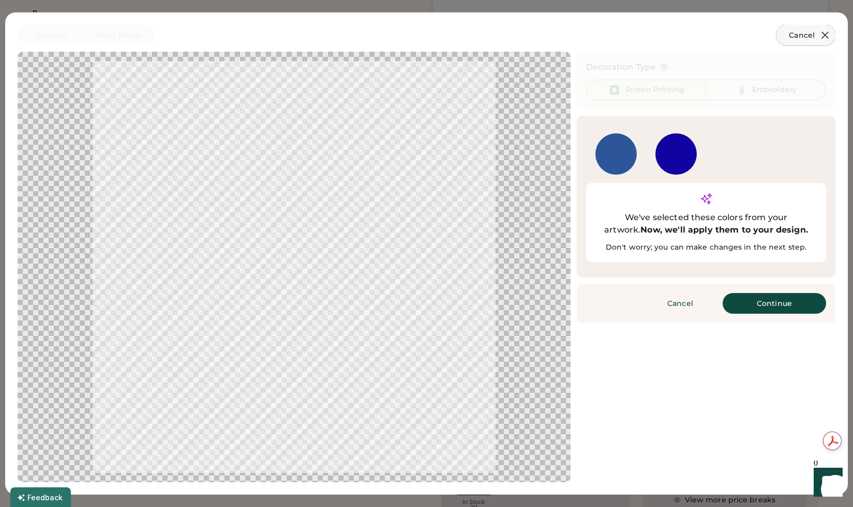
click at [826, 33] on icon at bounding box center [825, 35] width 6 height 6
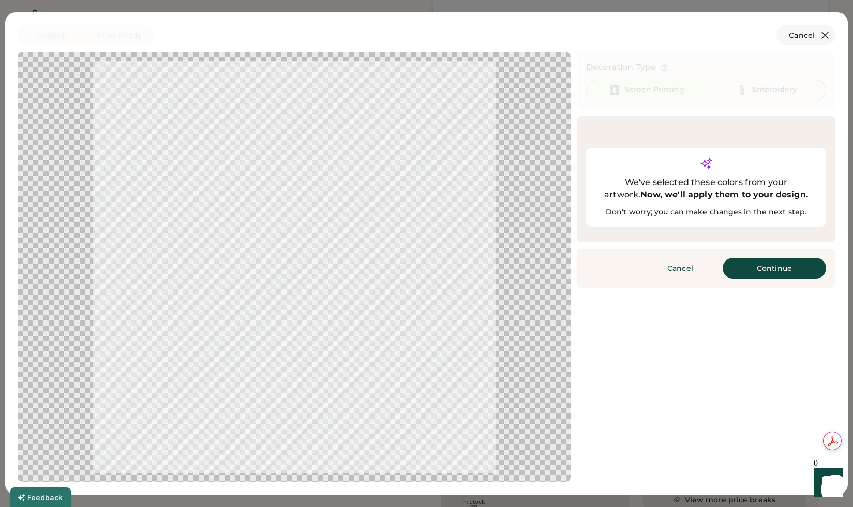
click at [796, 34] on button "Cancel" at bounding box center [805, 35] width 59 height 21
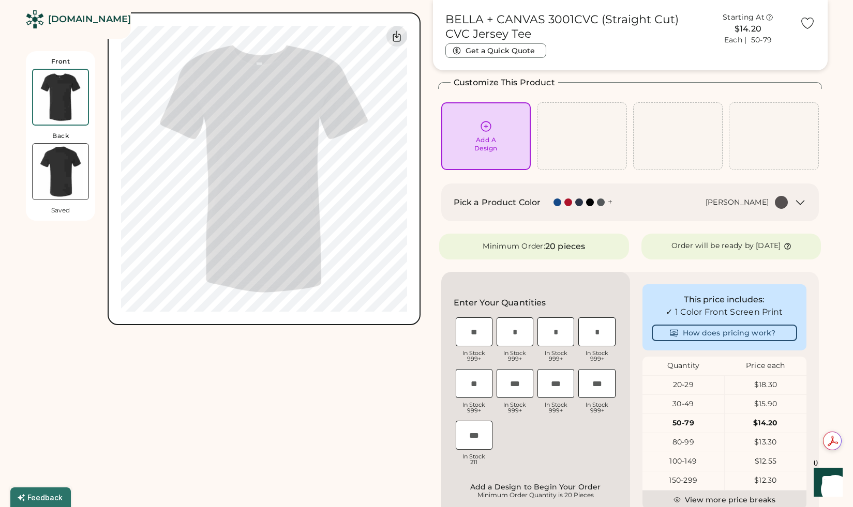
click at [487, 158] on div "Add A Design" at bounding box center [486, 136] width 90 height 68
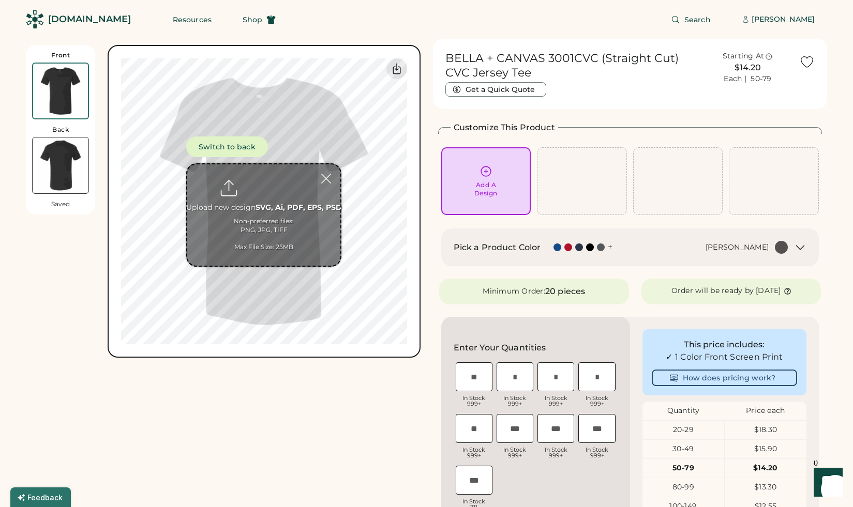
click at [271, 213] on input "file" at bounding box center [263, 214] width 153 height 101
type input "**********"
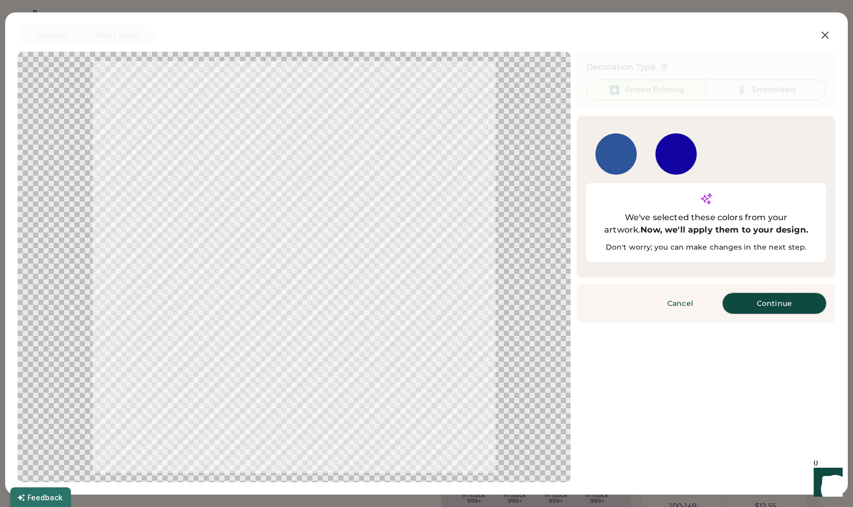
click at [781, 293] on button "Continue" at bounding box center [773, 303] width 103 height 21
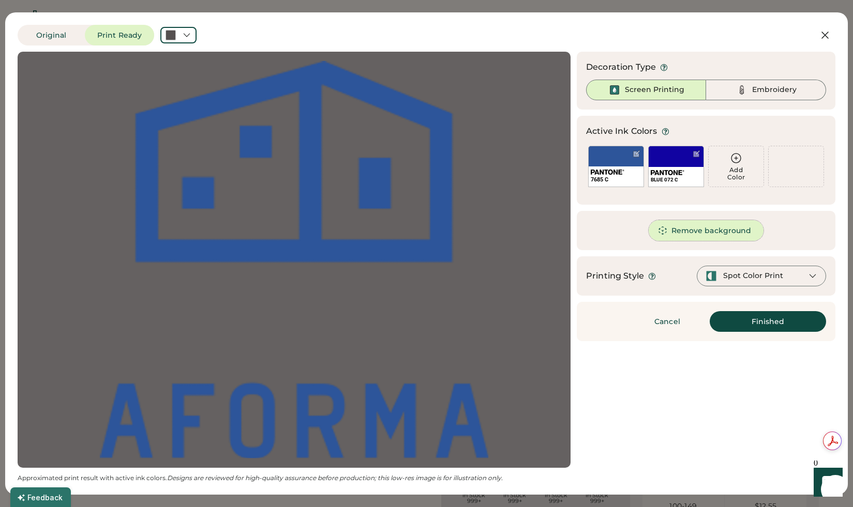
click at [682, 232] on button "Remove background" at bounding box center [705, 230] width 115 height 21
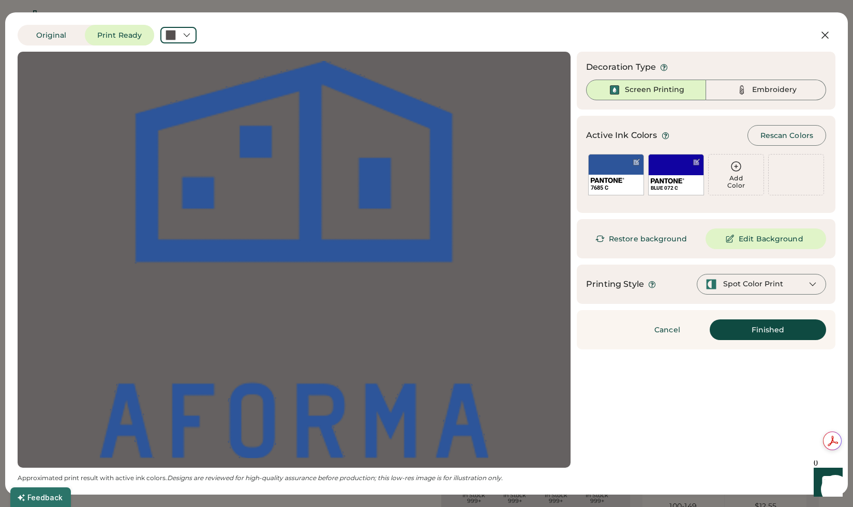
click at [762, 281] on div "Spot Color Print" at bounding box center [753, 284] width 60 height 10
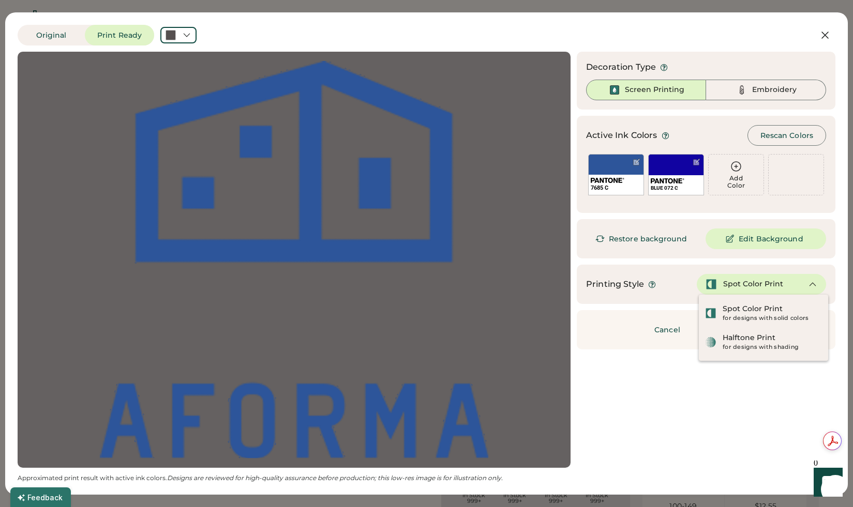
click at [612, 404] on div "Updating Image Approximated print result with active ink colors. Designs are re…" at bounding box center [427, 267] width 818 height 431
click at [617, 181] on img at bounding box center [608, 180] width 34 height 5
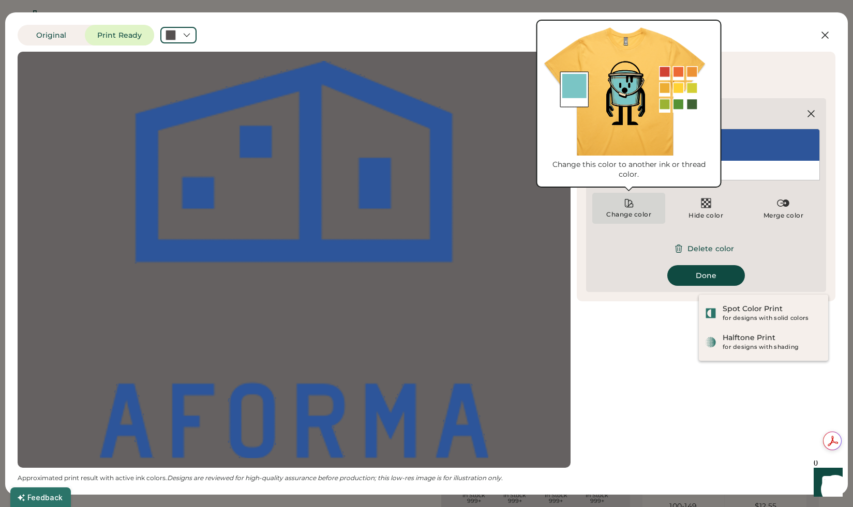
click at [626, 203] on icon at bounding box center [629, 203] width 10 height 10
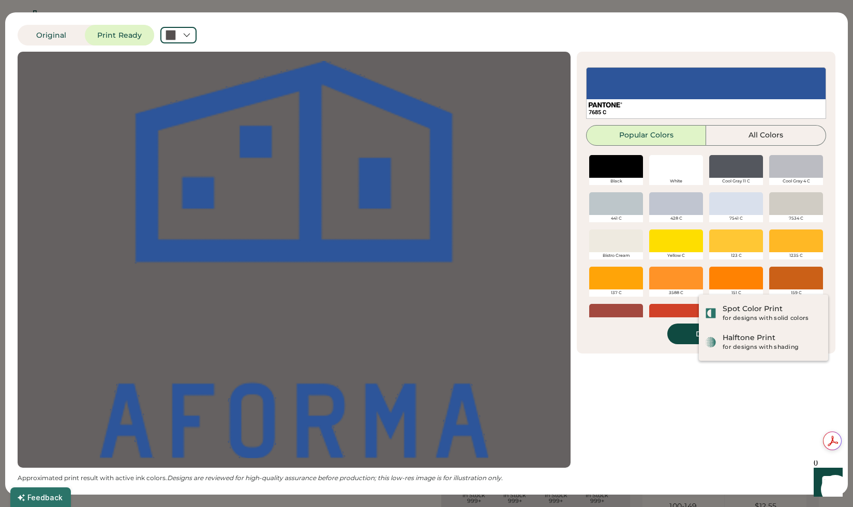
click at [670, 168] on div at bounding box center [676, 166] width 54 height 23
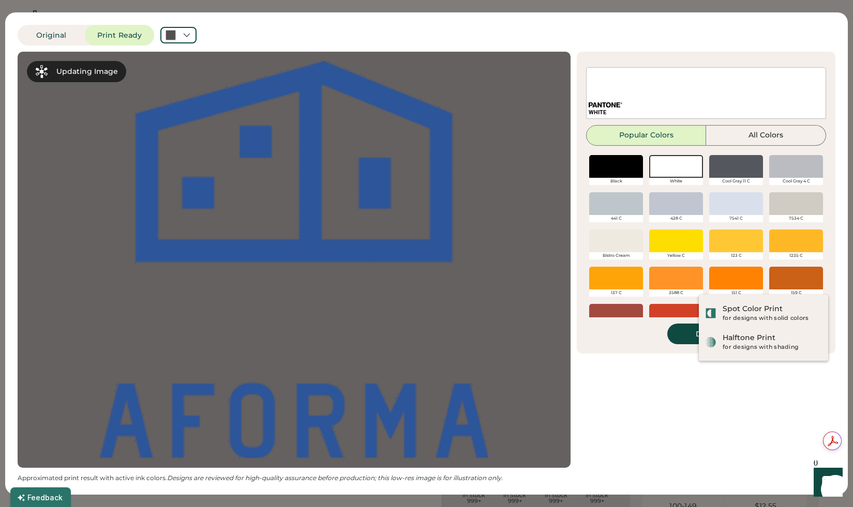
click at [630, 388] on div "Updating Image Approximated print result with active ink colors. Designs are re…" at bounding box center [427, 267] width 818 height 431
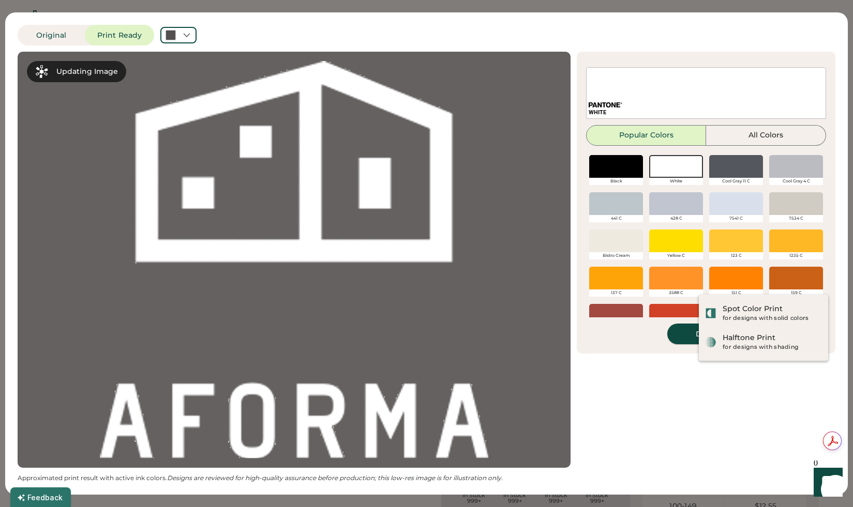
click at [684, 338] on button "Done" at bounding box center [706, 334] width 78 height 21
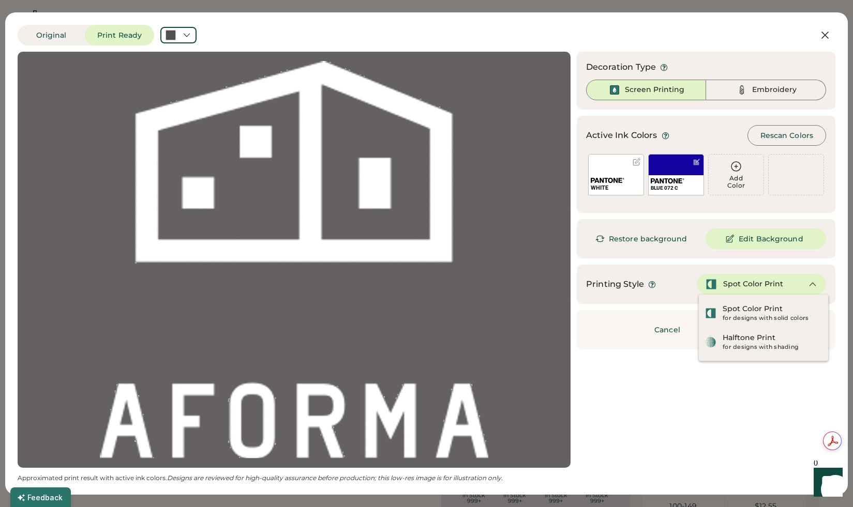
click at [635, 348] on div "Cancel Finished Continue" at bounding box center [706, 329] width 259 height 39
click at [817, 288] on icon at bounding box center [812, 284] width 9 height 9
click at [811, 285] on icon at bounding box center [812, 284] width 9 height 9
click at [639, 390] on div "Updating Image Approximated print result with active ink colors. Designs are re…" at bounding box center [427, 267] width 818 height 431
click at [633, 386] on div "Updating Image Approximated print result with active ink colors. Designs are re…" at bounding box center [427, 267] width 818 height 431
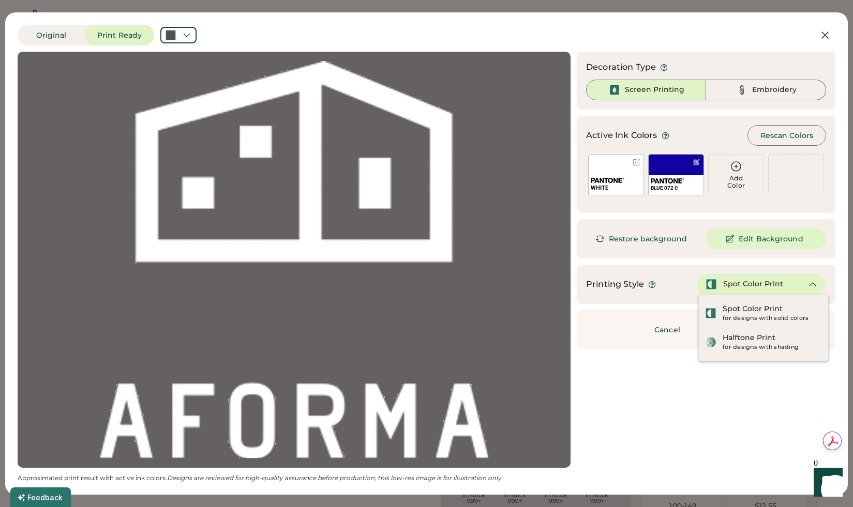
click at [741, 285] on div "Spot Color Print" at bounding box center [753, 284] width 60 height 10
click at [688, 262] on div "Decoration Type Screen Printing Embroidery Active Ink Colors Rescan Colors Add …" at bounding box center [706, 201] width 259 height 298
click at [682, 180] on img at bounding box center [668, 180] width 34 height 5
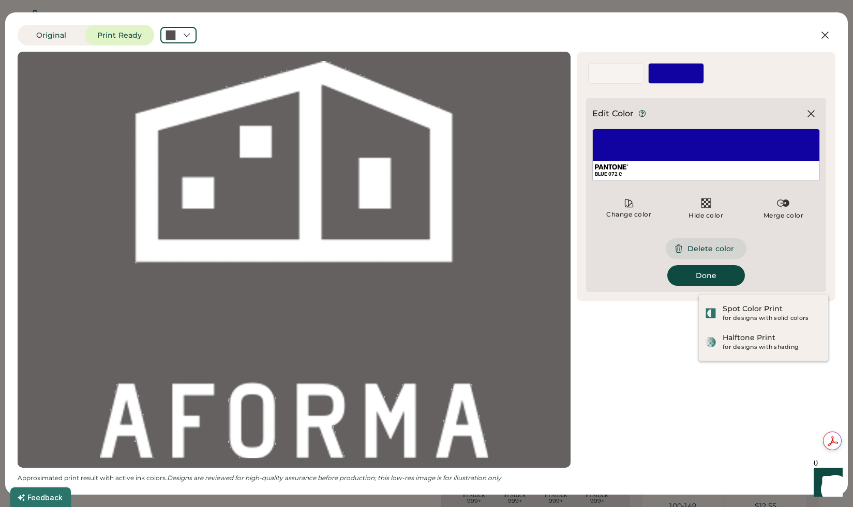
click at [710, 247] on button "Delete color" at bounding box center [706, 248] width 81 height 21
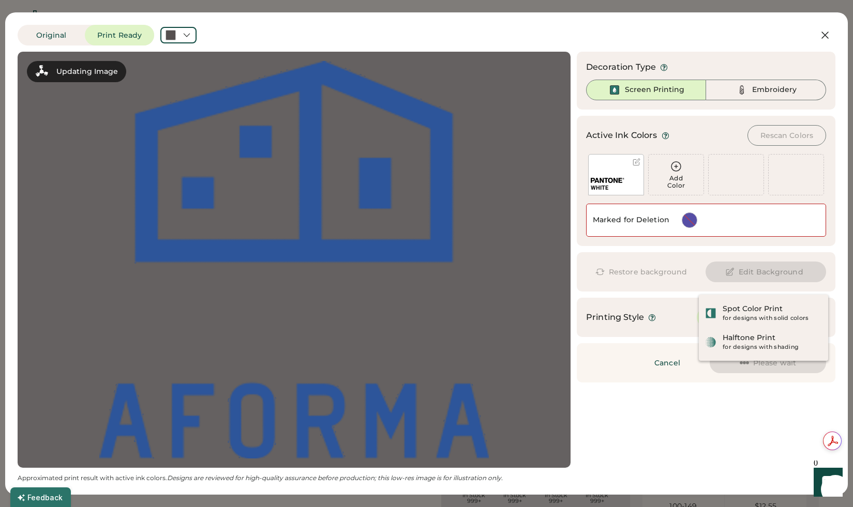
click at [666, 413] on div "Updating Image Approximated print result with active ink colors. Designs are re…" at bounding box center [427, 267] width 818 height 431
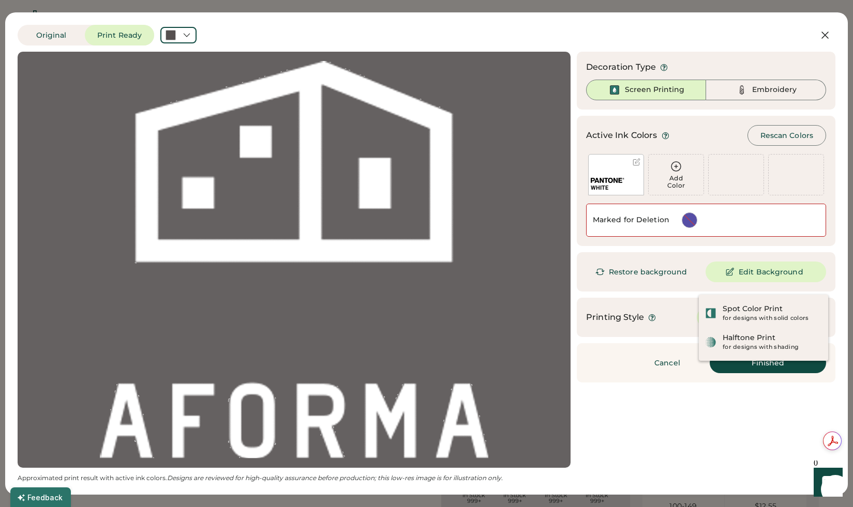
click at [663, 396] on div "Updating Image Approximated print result with active ink colors. Designs are re…" at bounding box center [427, 267] width 818 height 431
click at [748, 367] on button "Finished" at bounding box center [768, 363] width 116 height 21
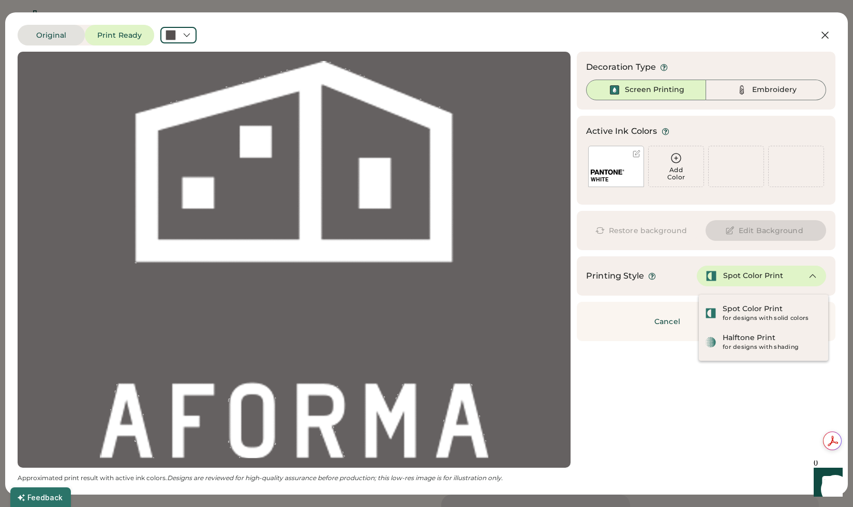
click at [48, 38] on button "Original" at bounding box center [51, 35] width 67 height 21
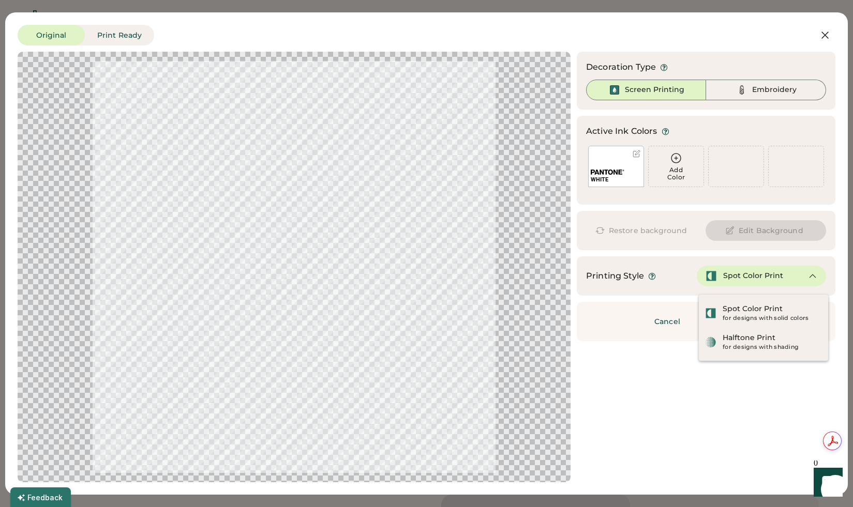
type input "****"
click at [96, 38] on button "Print Ready" at bounding box center [119, 35] width 69 height 21
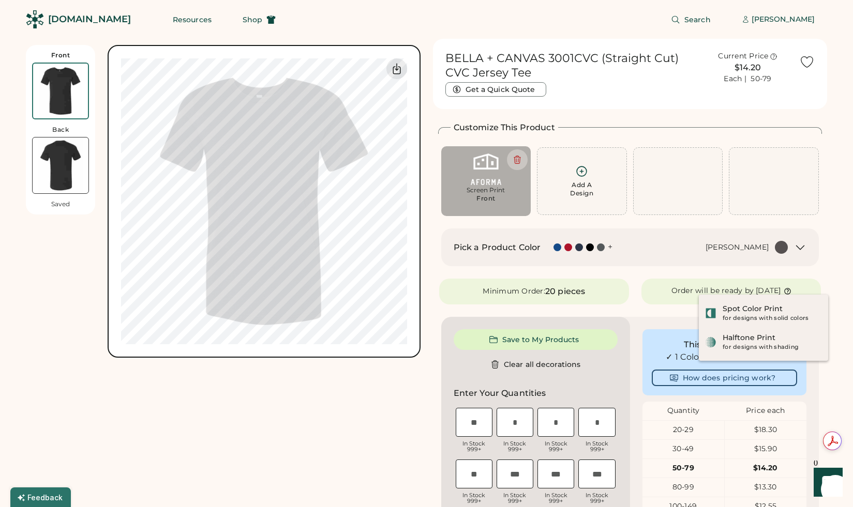
click at [133, 382] on div "Front Back Saved Switch to back Upload new design SVG, Ai, PDF, EPS, PSD Non-pr…" at bounding box center [223, 500] width 395 height 923
type input "****"
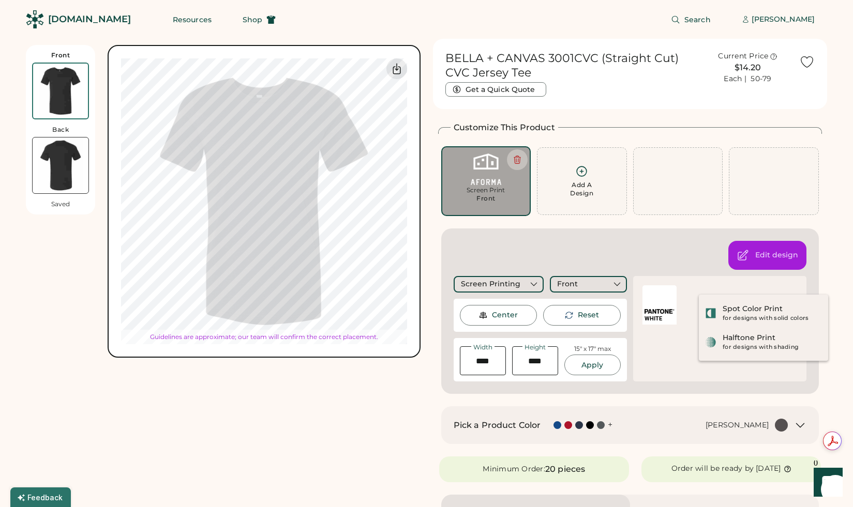
type input "****"
click at [476, 187] on div "Screen Print" at bounding box center [486, 190] width 76 height 8
type input "****"
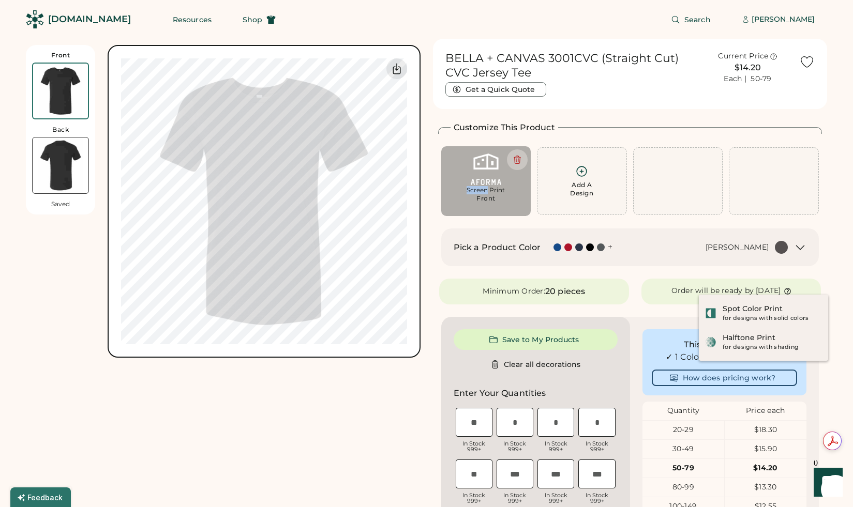
click at [476, 187] on div "Screen Print" at bounding box center [486, 190] width 76 height 8
type input "****"
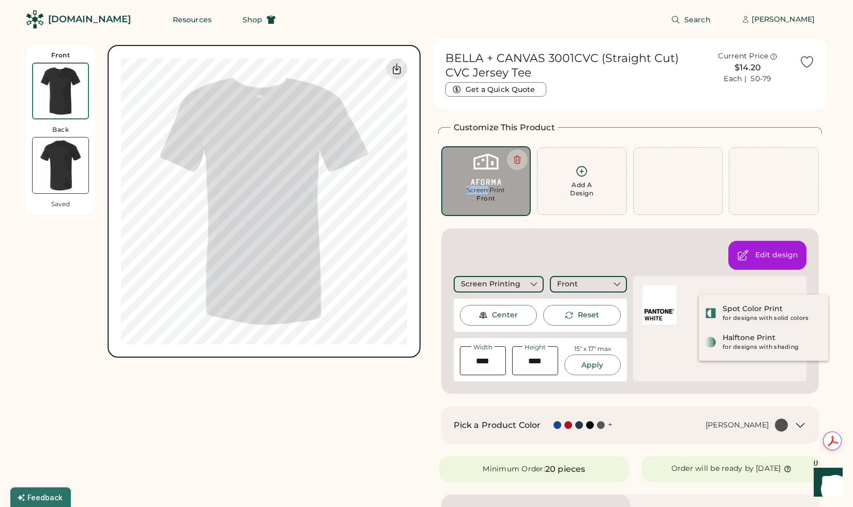
click at [476, 187] on div "Screen Print" at bounding box center [486, 190] width 76 height 8
type input "****"
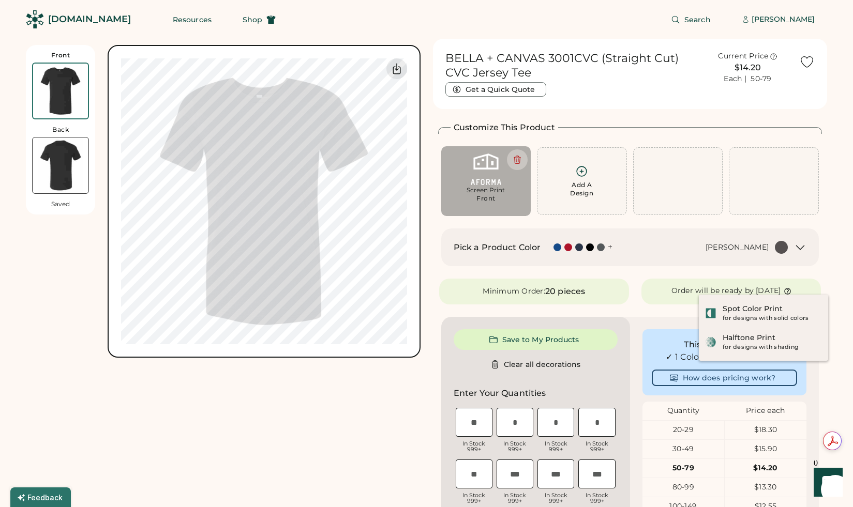
click at [476, 187] on div "Screen Print" at bounding box center [486, 190] width 76 height 8
type input "****"
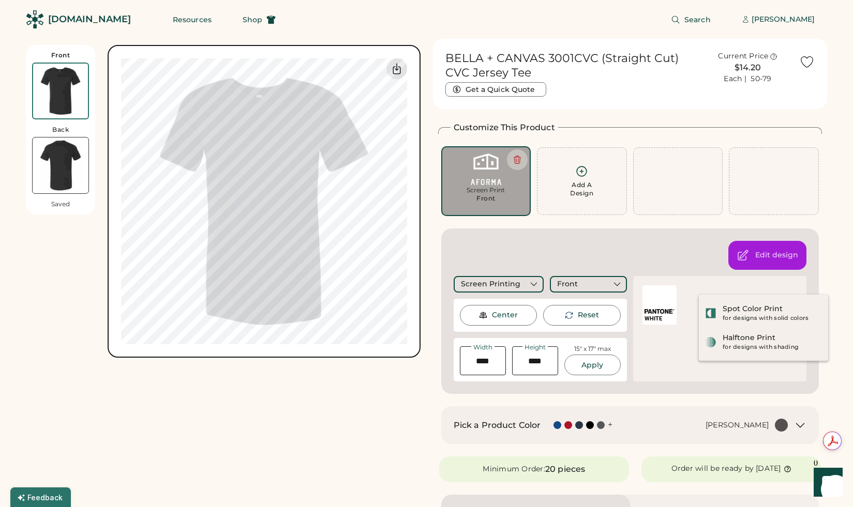
type input "****"
